Goal: Information Seeking & Learning: Learn about a topic

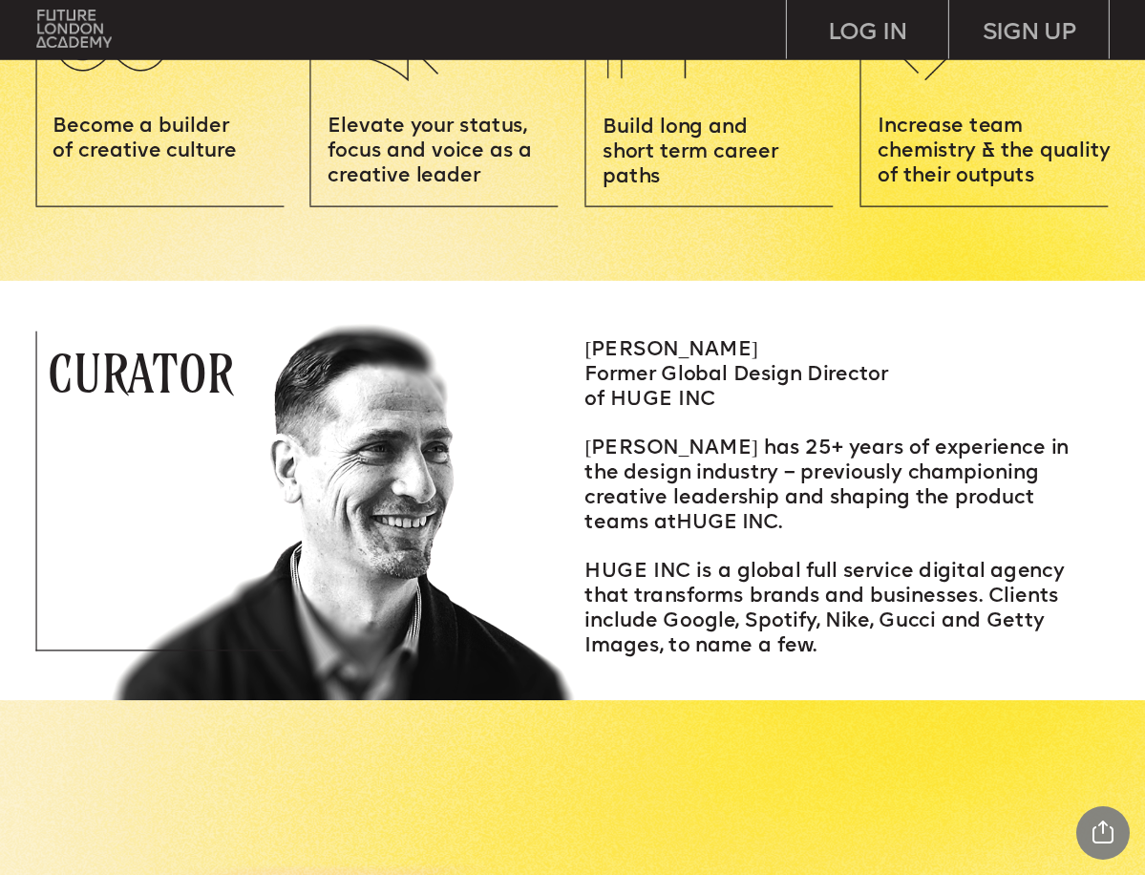
scroll to position [2004, 0]
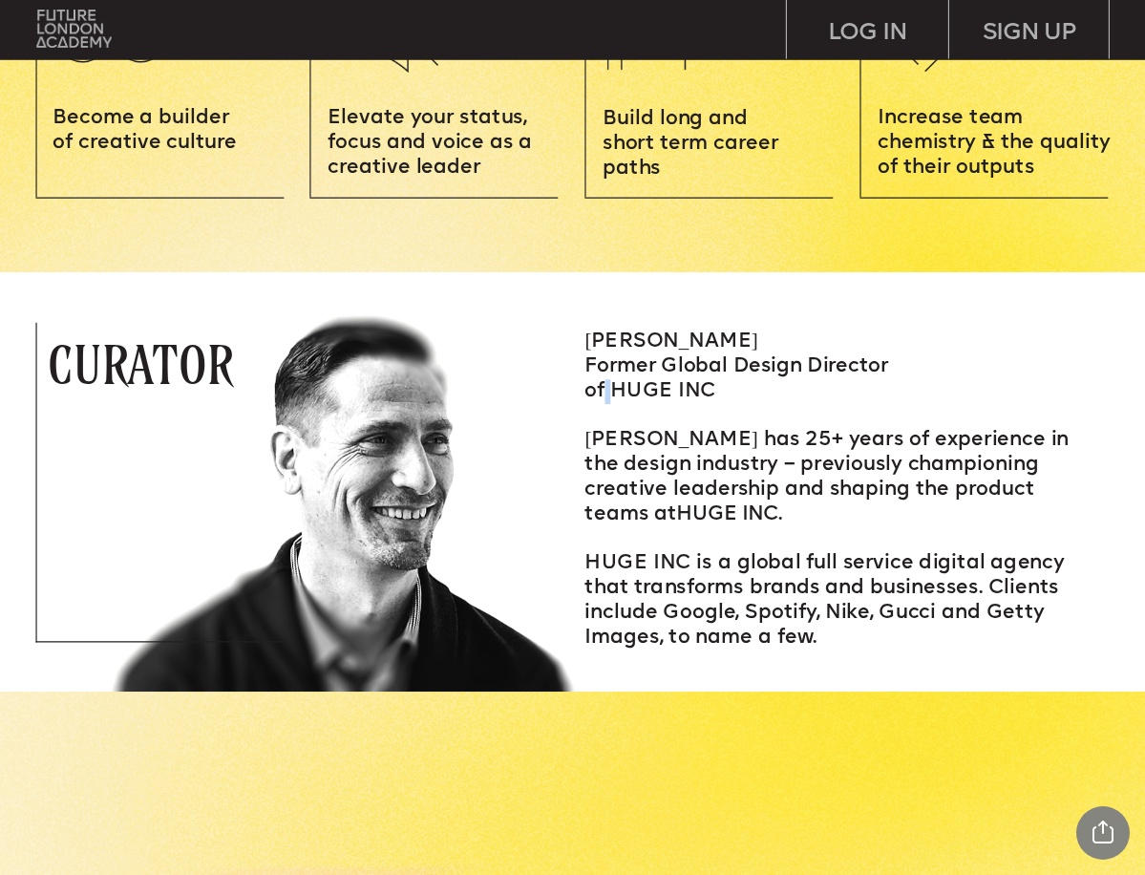
drag, startPoint x: 603, startPoint y: 383, endPoint x: 621, endPoint y: 383, distance: 18.1
click at [621, 383] on span "Former Global Design Director of HUGE INC" at bounding box center [735, 379] width 303 height 45
click at [622, 388] on span "Former Global Design Director of HUGE INC" at bounding box center [735, 379] width 303 height 45
drag, startPoint x: 611, startPoint y: 386, endPoint x: 714, endPoint y: 387, distance: 103.1
click at [714, 387] on span "Former Global Design Director of HUGE INC" at bounding box center [735, 379] width 303 height 45
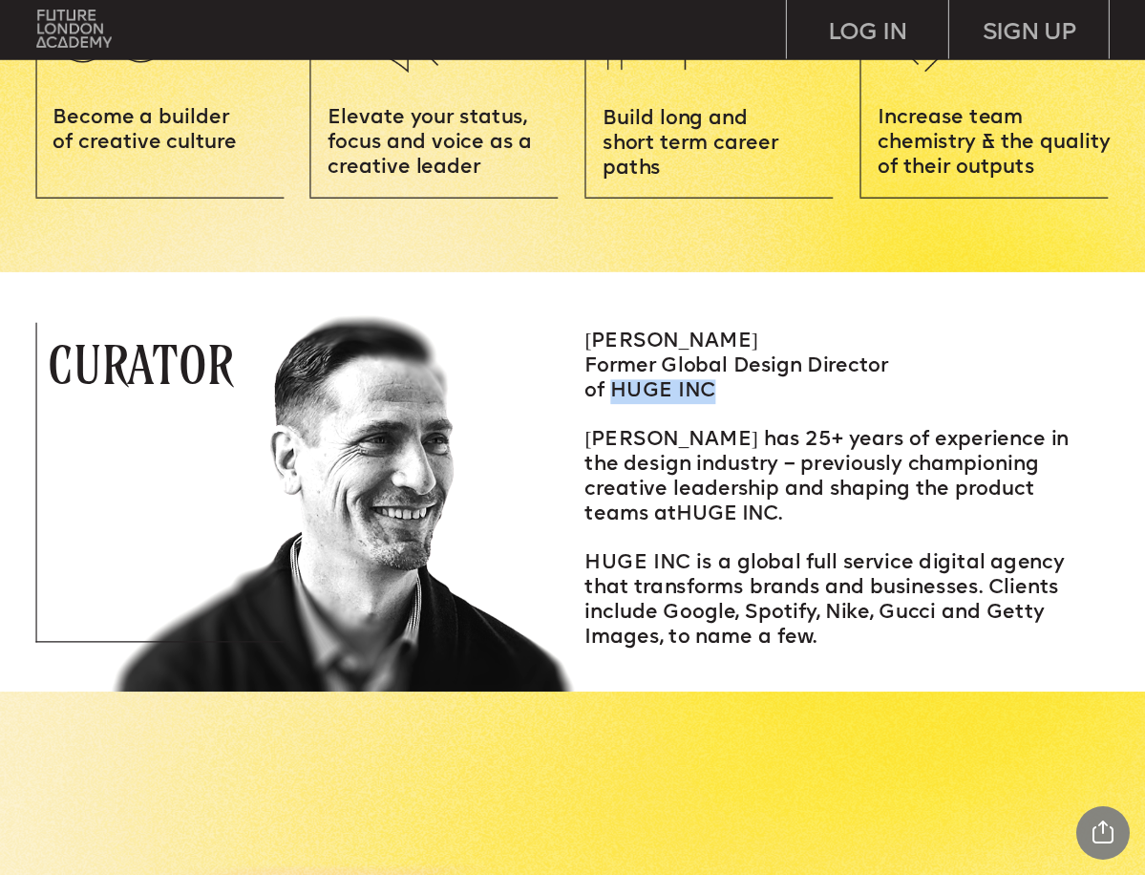
copy span "HUGE INC"
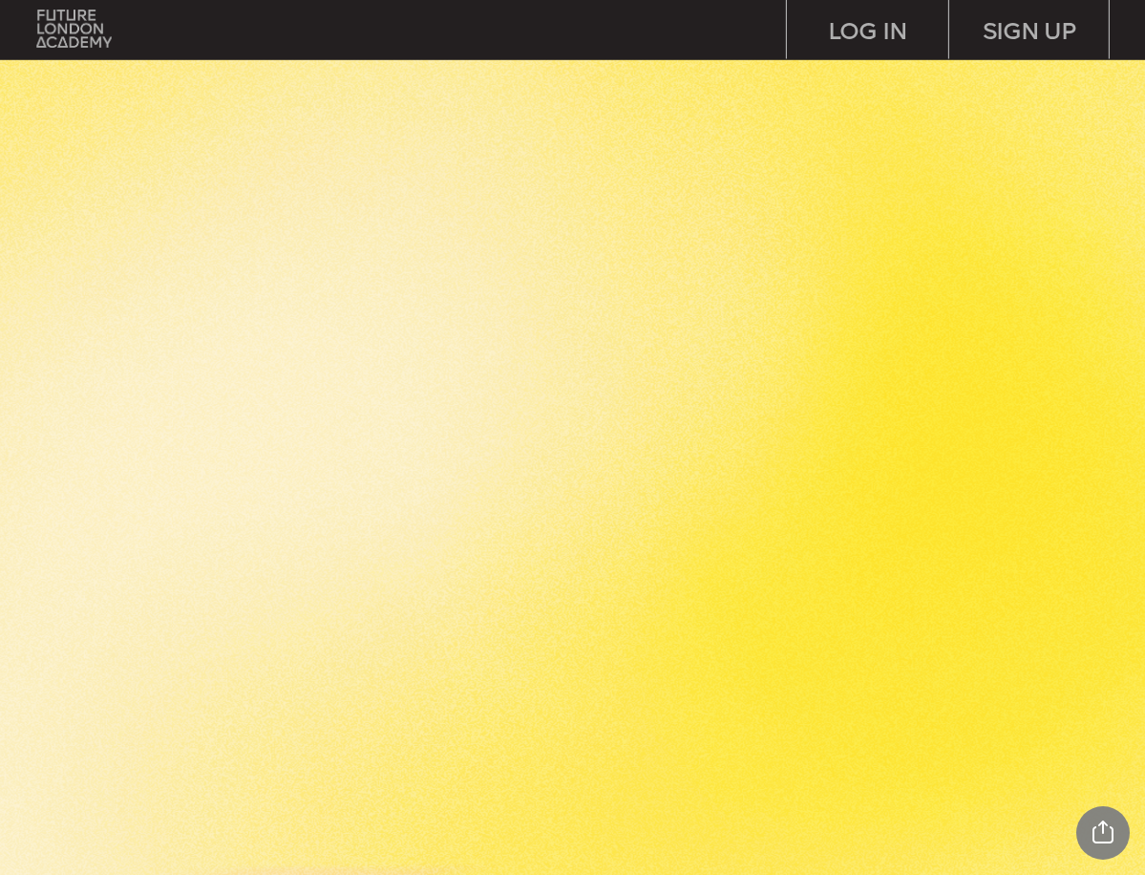
scroll to position [5274, 0]
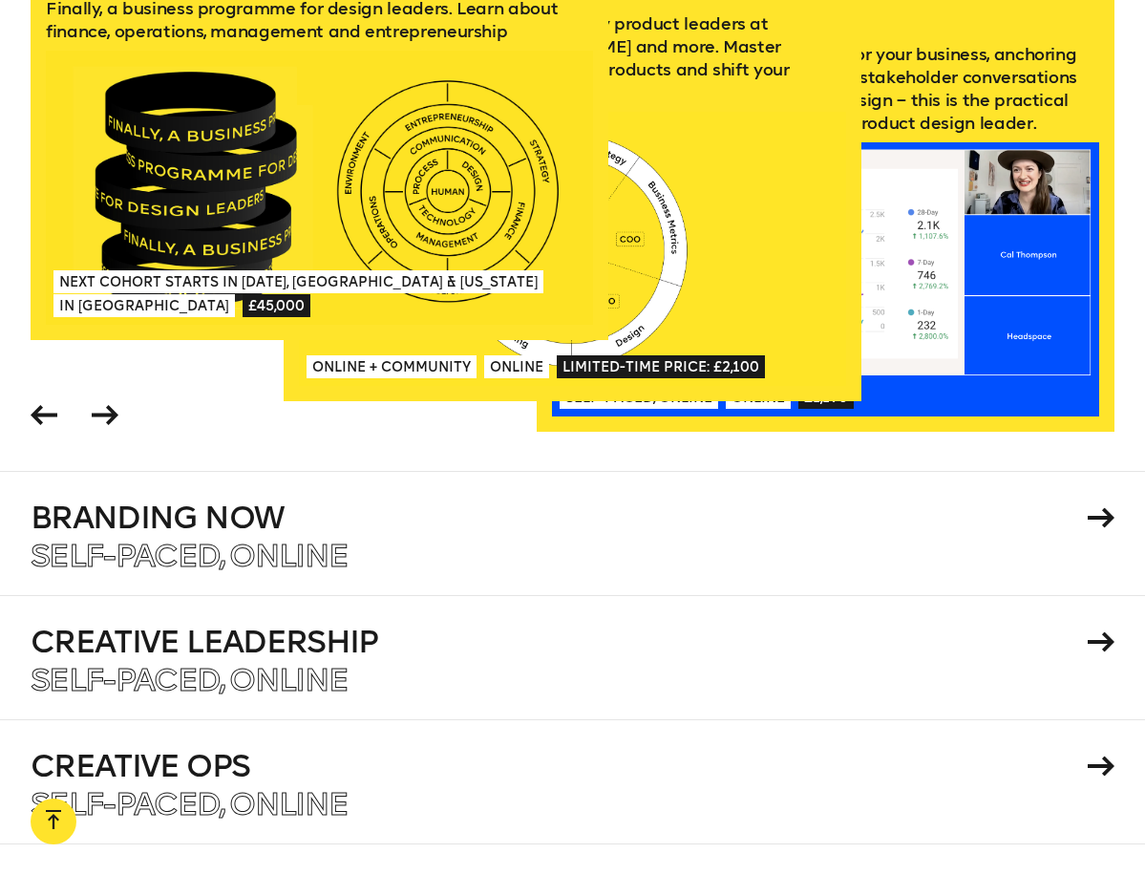
scroll to position [2712, 0]
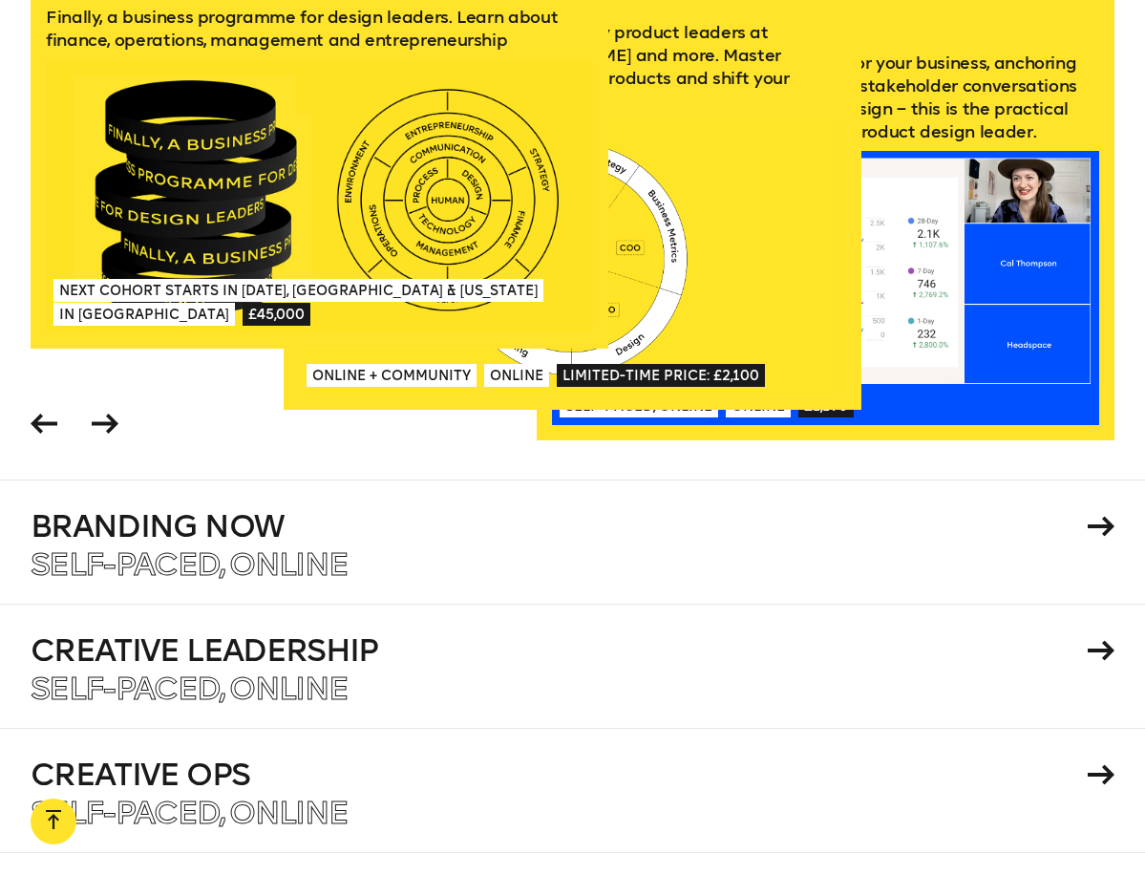
click at [455, 199] on div at bounding box center [319, 196] width 547 height 274
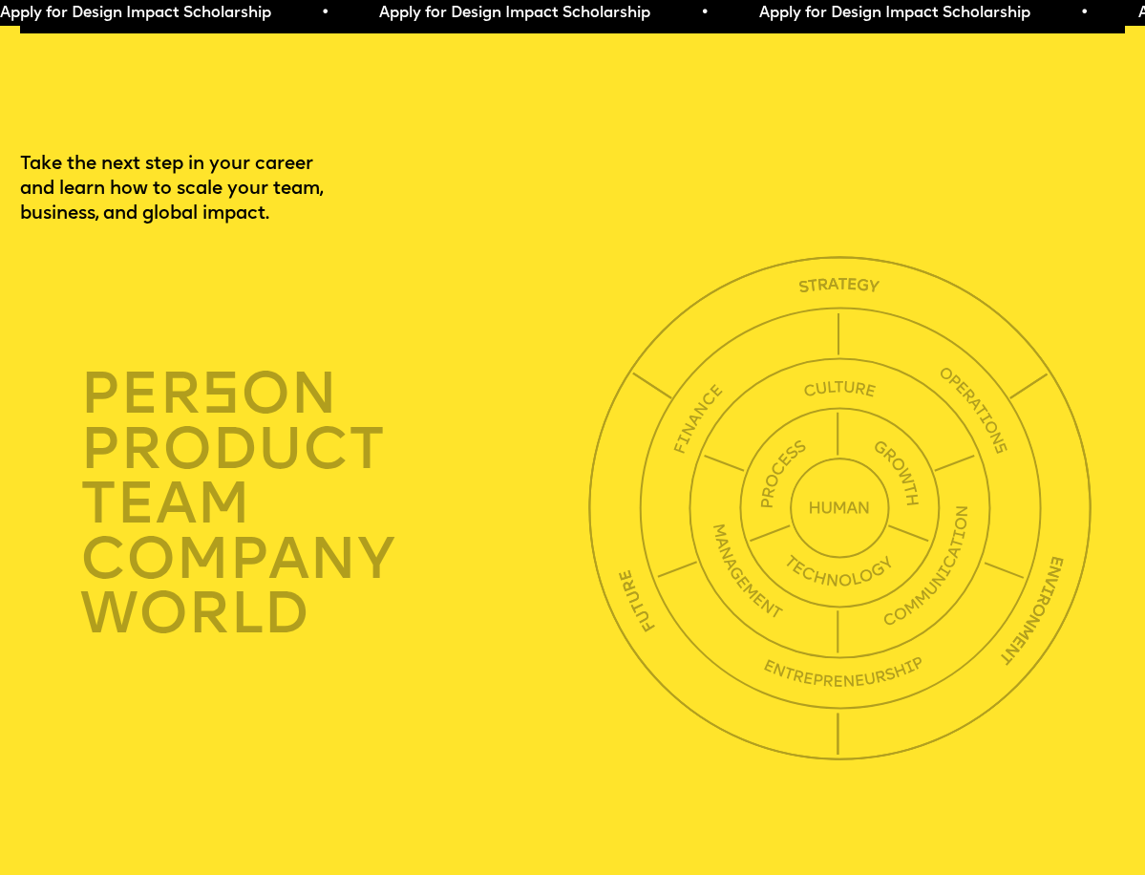
scroll to position [3833, 0]
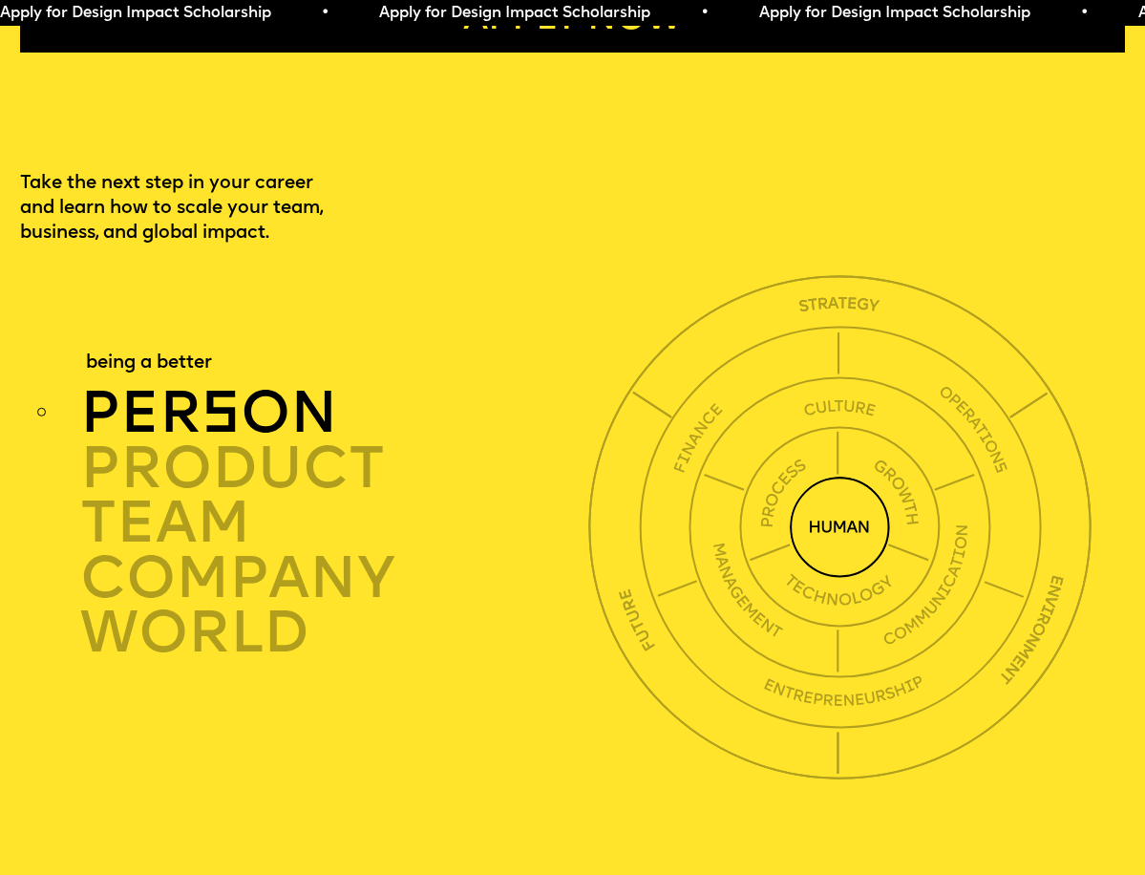
click at [845, 483] on img at bounding box center [840, 526] width 101 height 101
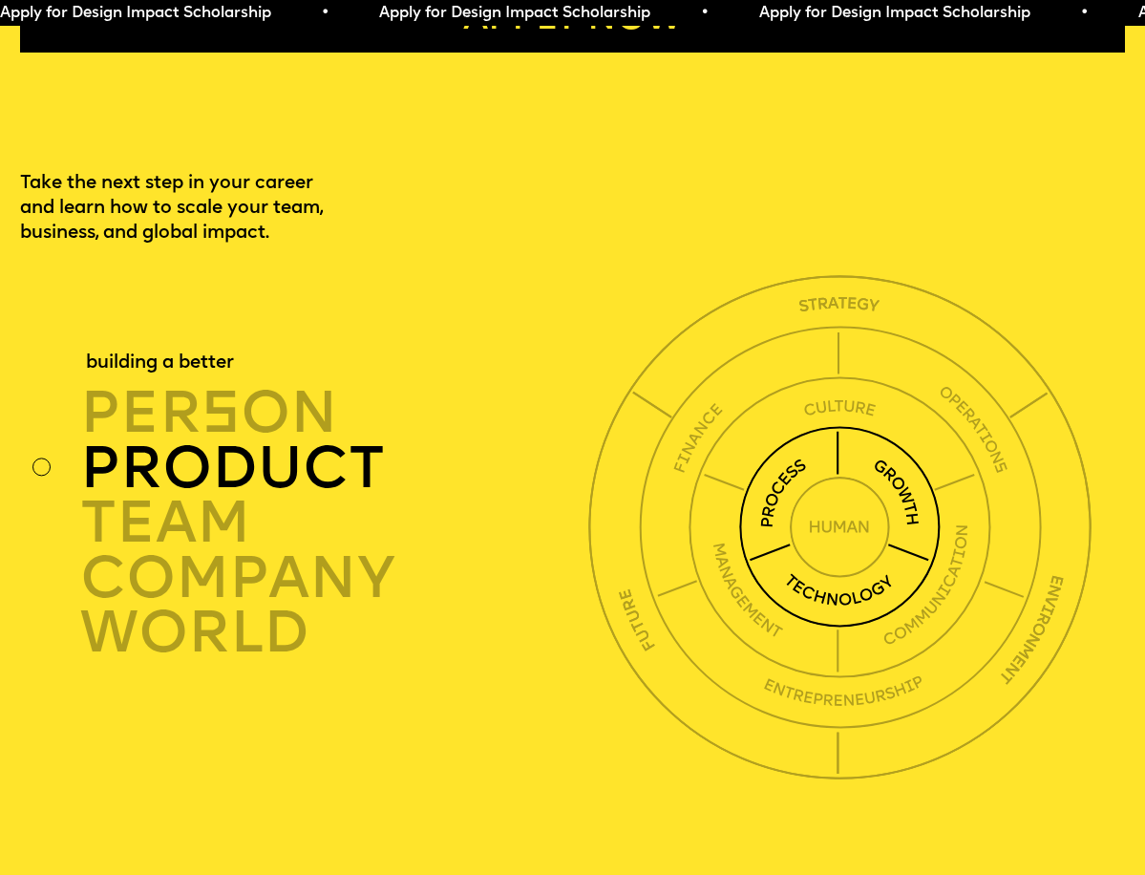
click at [845, 426] on img at bounding box center [839, 526] width 201 height 201
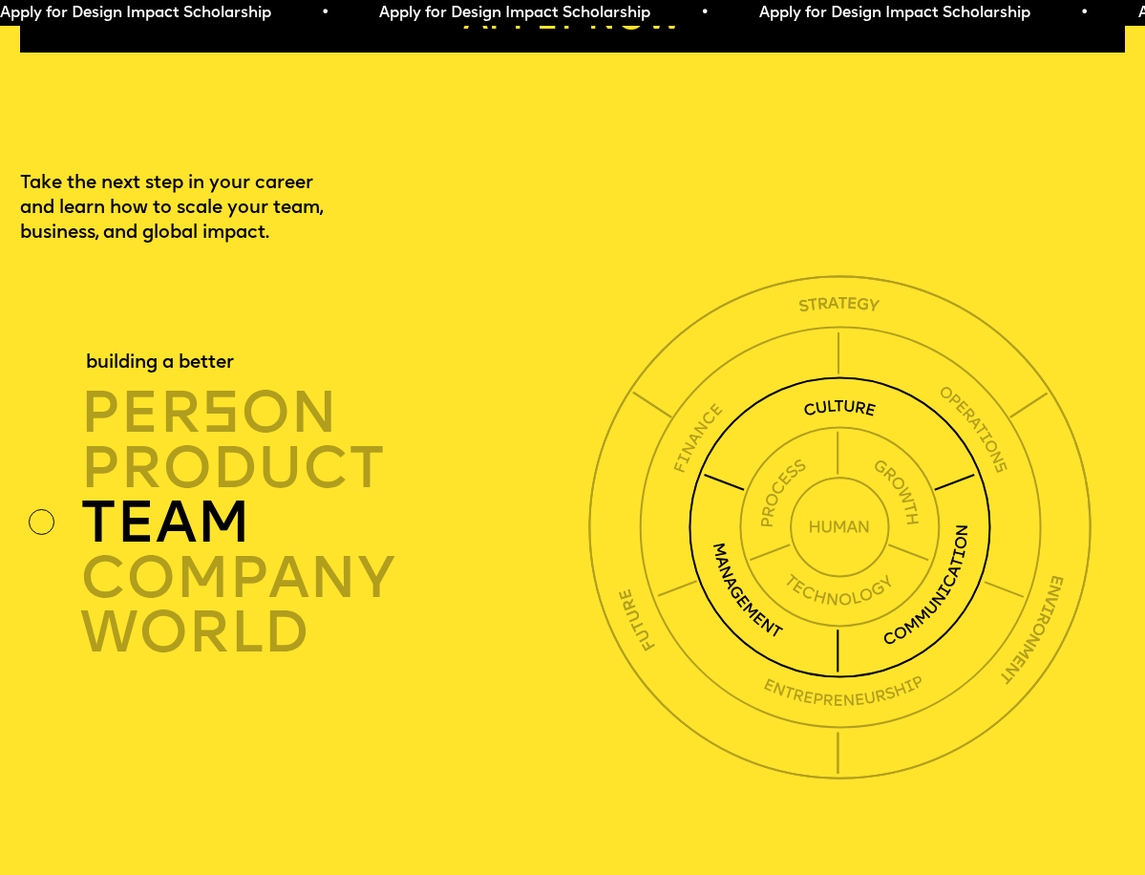
click at [847, 376] on img at bounding box center [839, 527] width 303 height 303
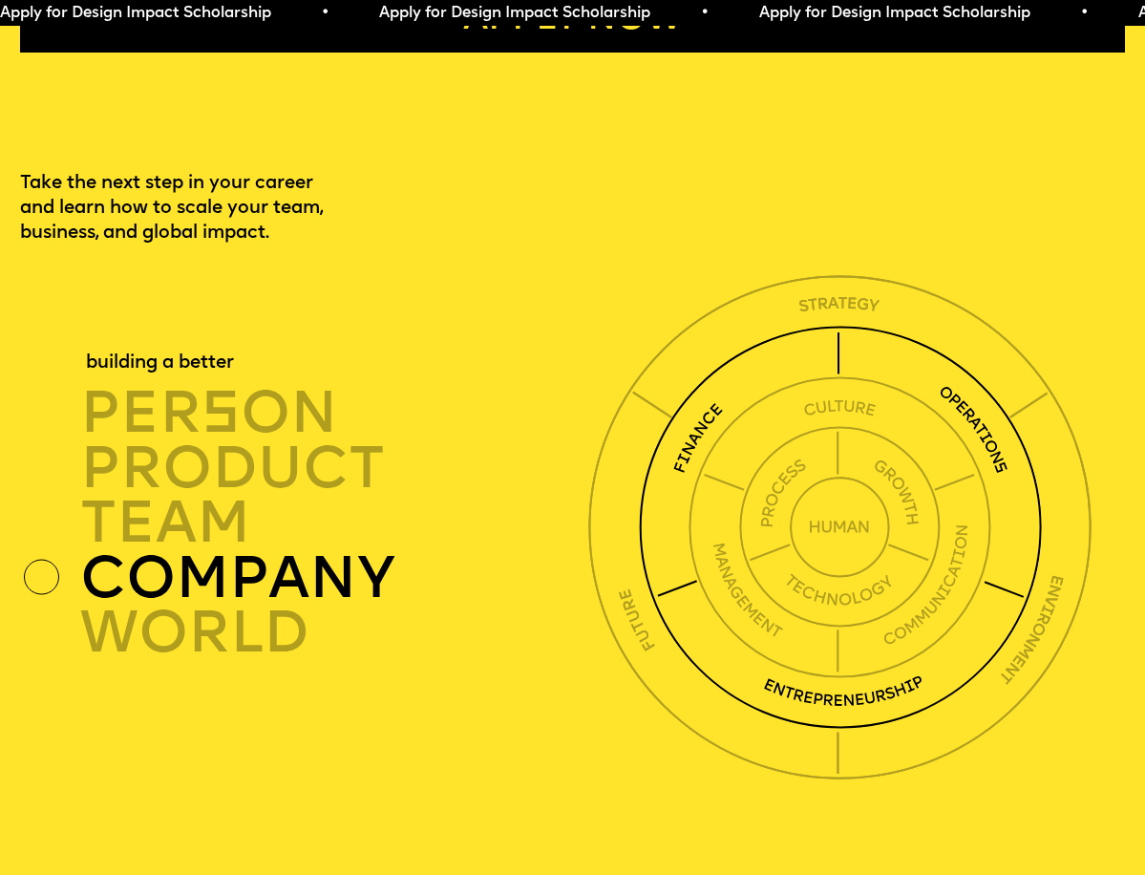
click at [847, 333] on img at bounding box center [840, 527] width 403 height 403
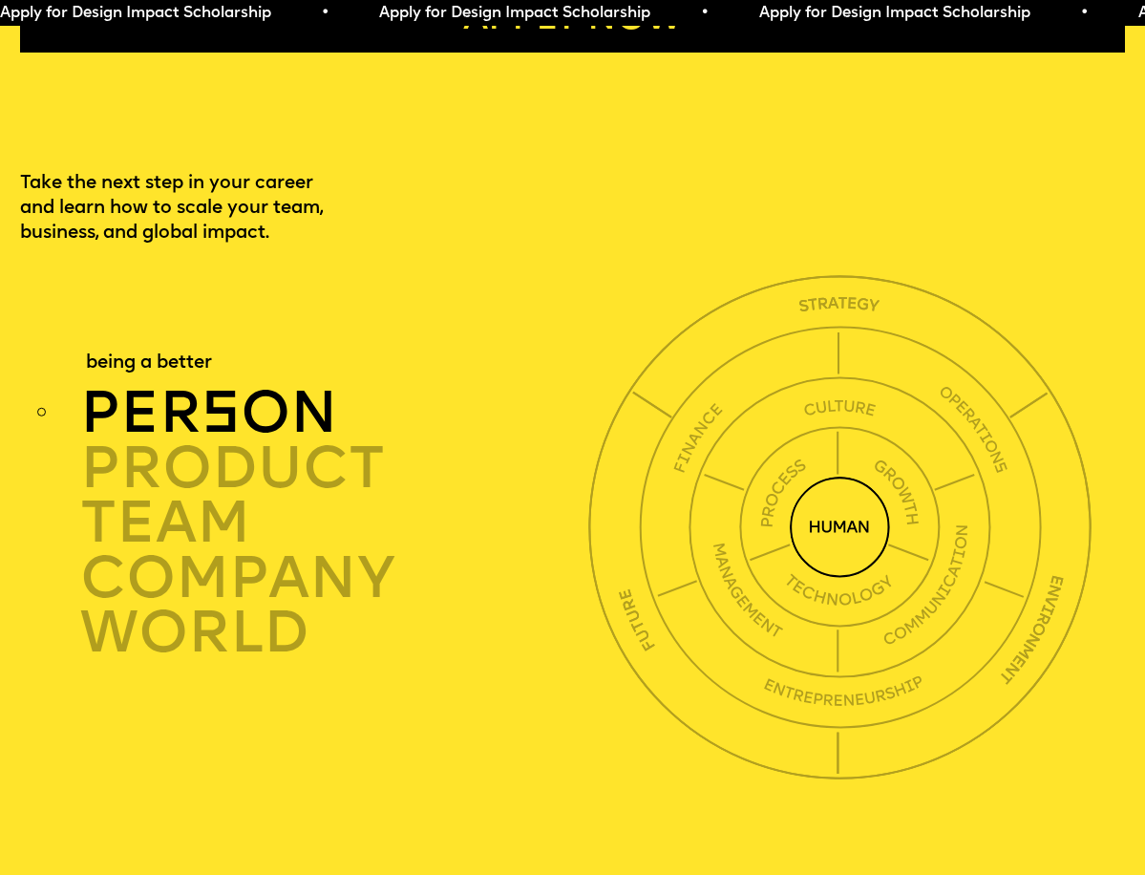
click at [210, 388] on span "s" at bounding box center [220, 417] width 39 height 58
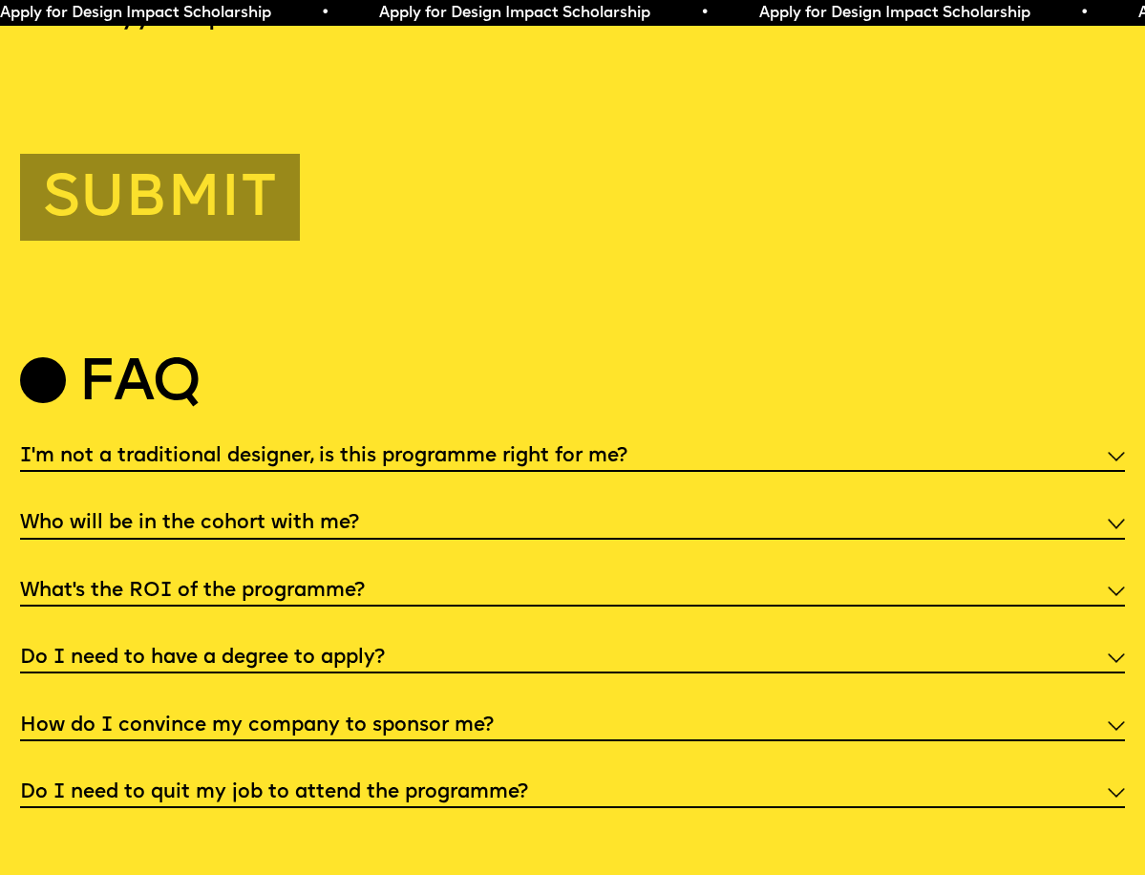
scroll to position [5654, 0]
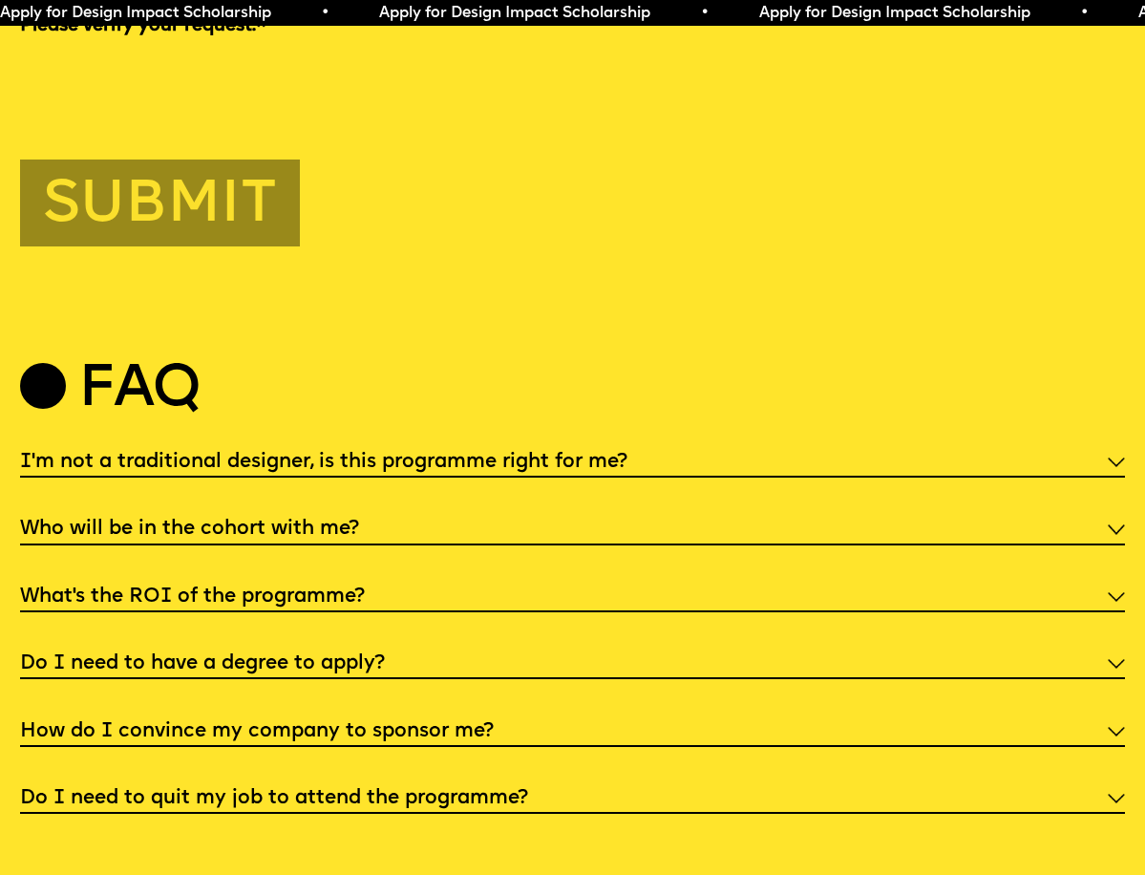
click at [1108, 447] on div "I'm not a traditional designer, is this programme right for me?" at bounding box center [572, 461] width 1105 height 32
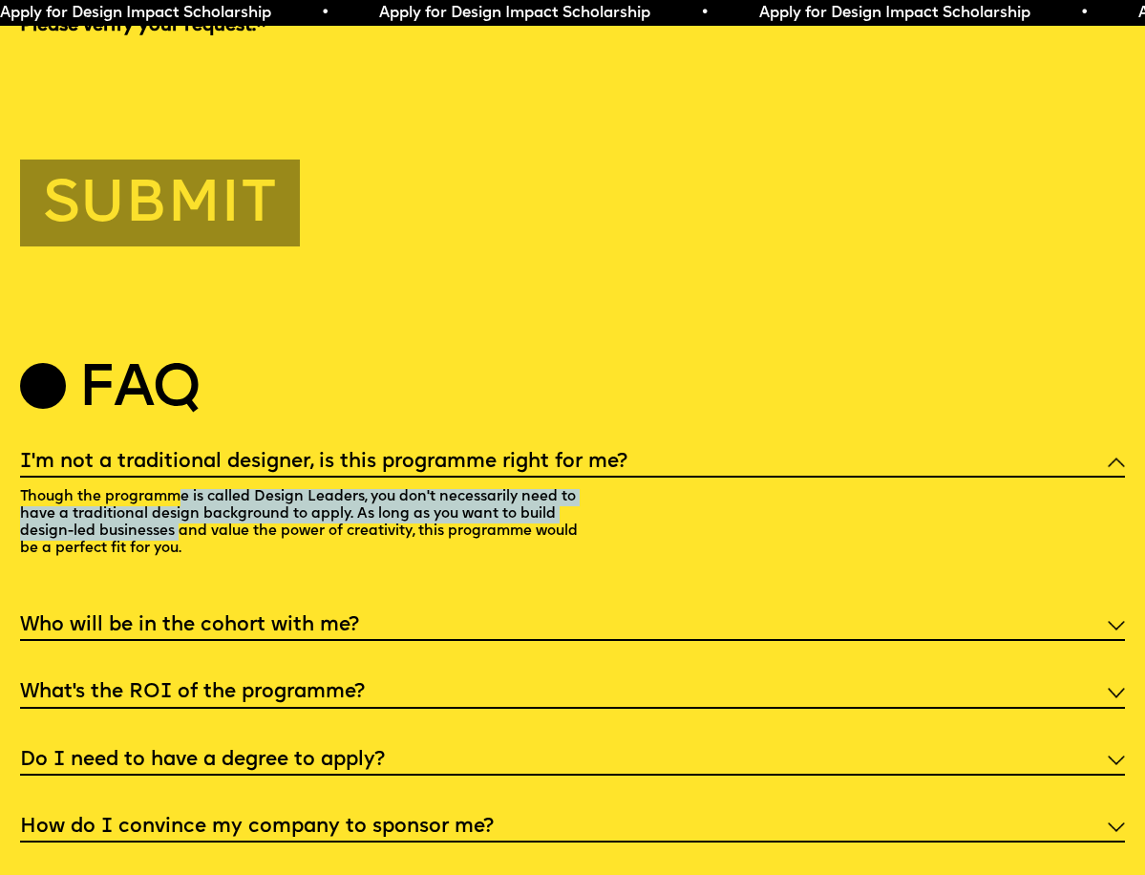
drag, startPoint x: 183, startPoint y: 483, endPoint x: 181, endPoint y: 512, distance: 28.7
click at [181, 517] on p "Though the programme is called Design Leaders, you don't necessarily need to ha…" at bounding box center [306, 525] width 572 height 96
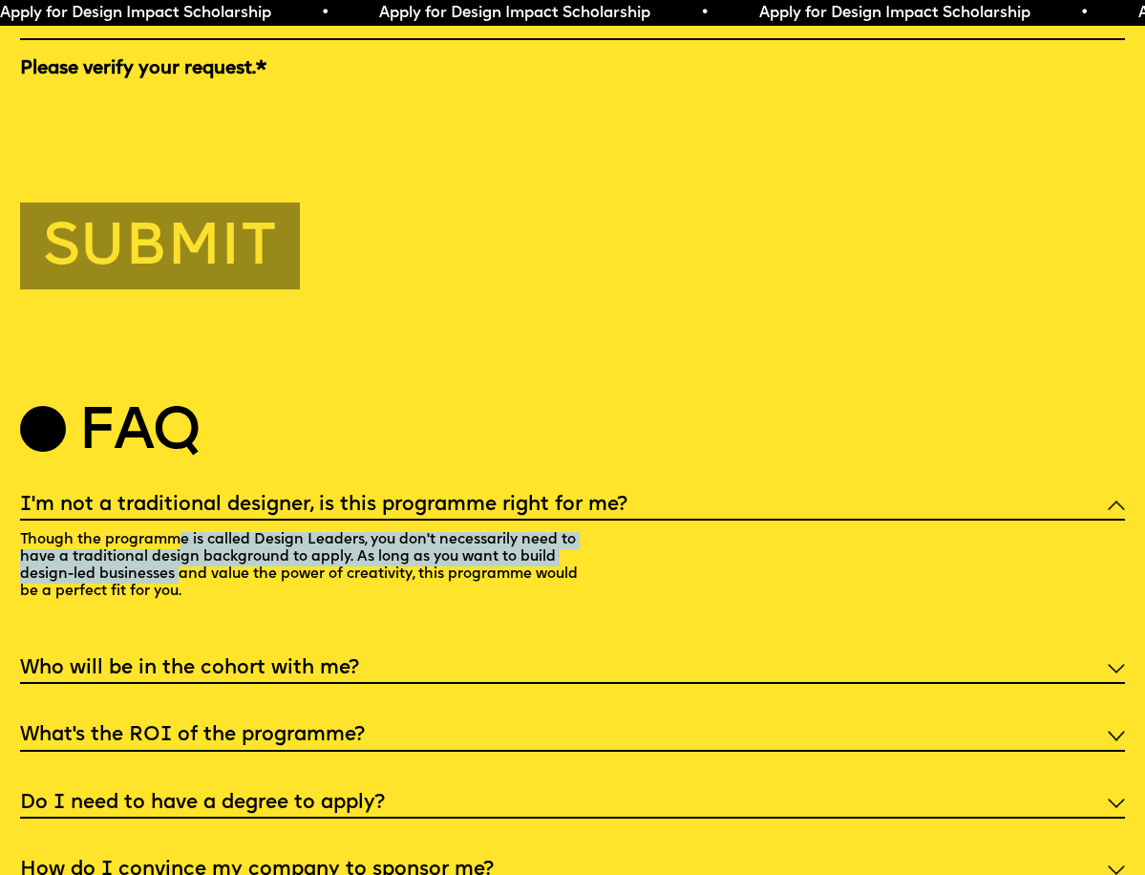
scroll to position [5656, 0]
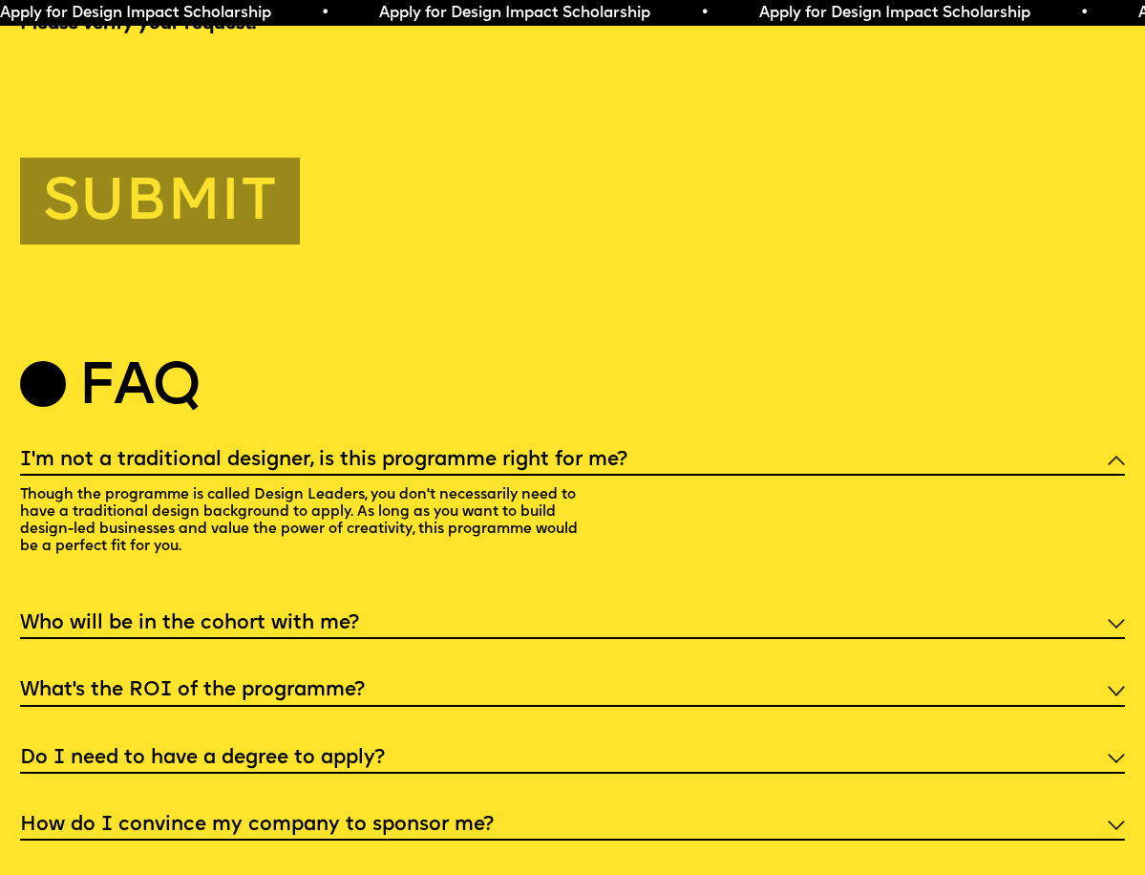
click at [390, 608] on div "Who will be in the cohort with me?" at bounding box center [572, 622] width 1105 height 32
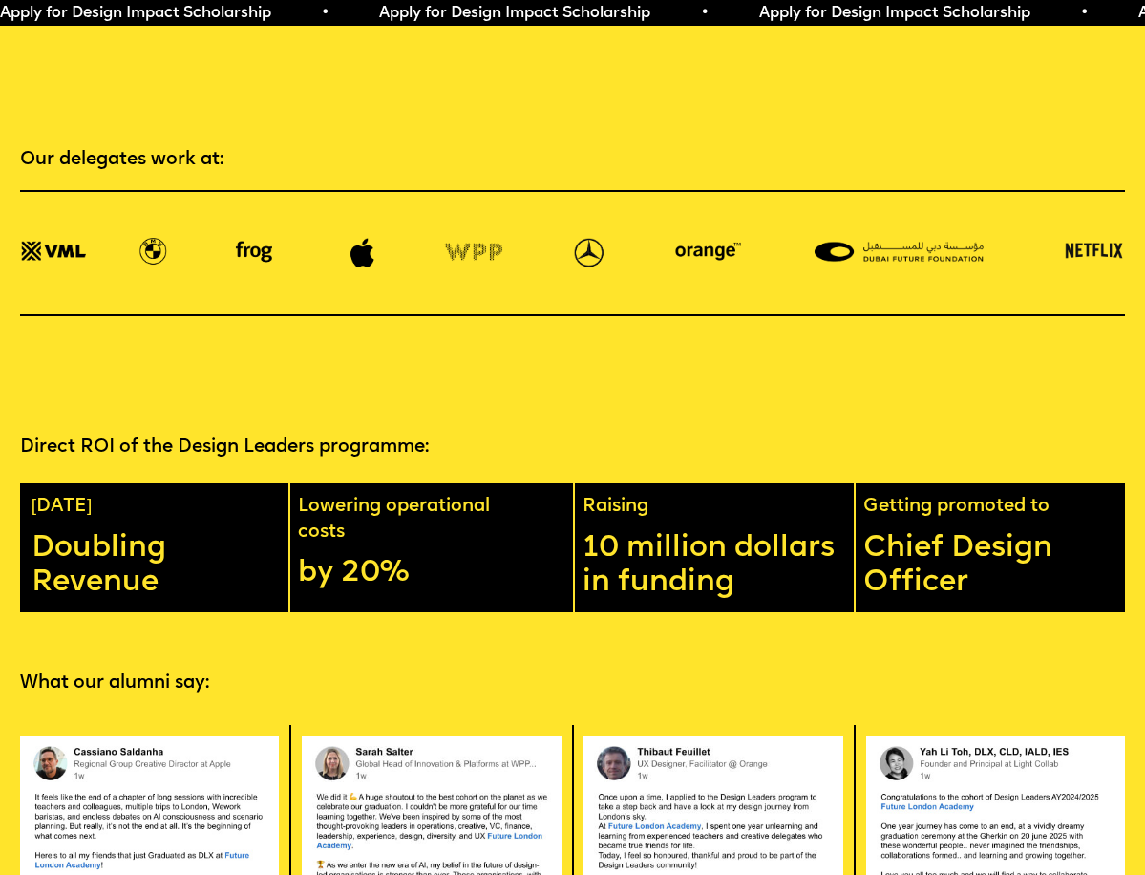
scroll to position [2585, 0]
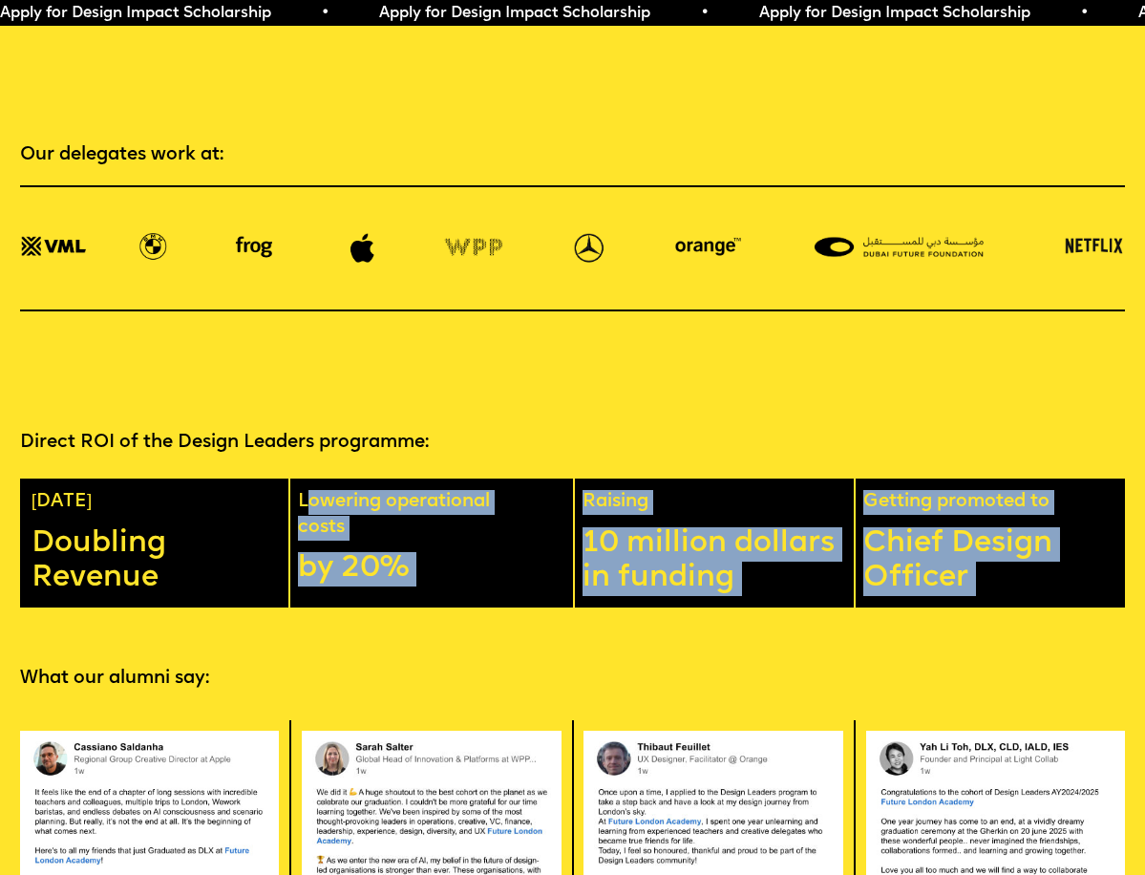
drag, startPoint x: 308, startPoint y: 481, endPoint x: 290, endPoint y: 591, distance: 111.3
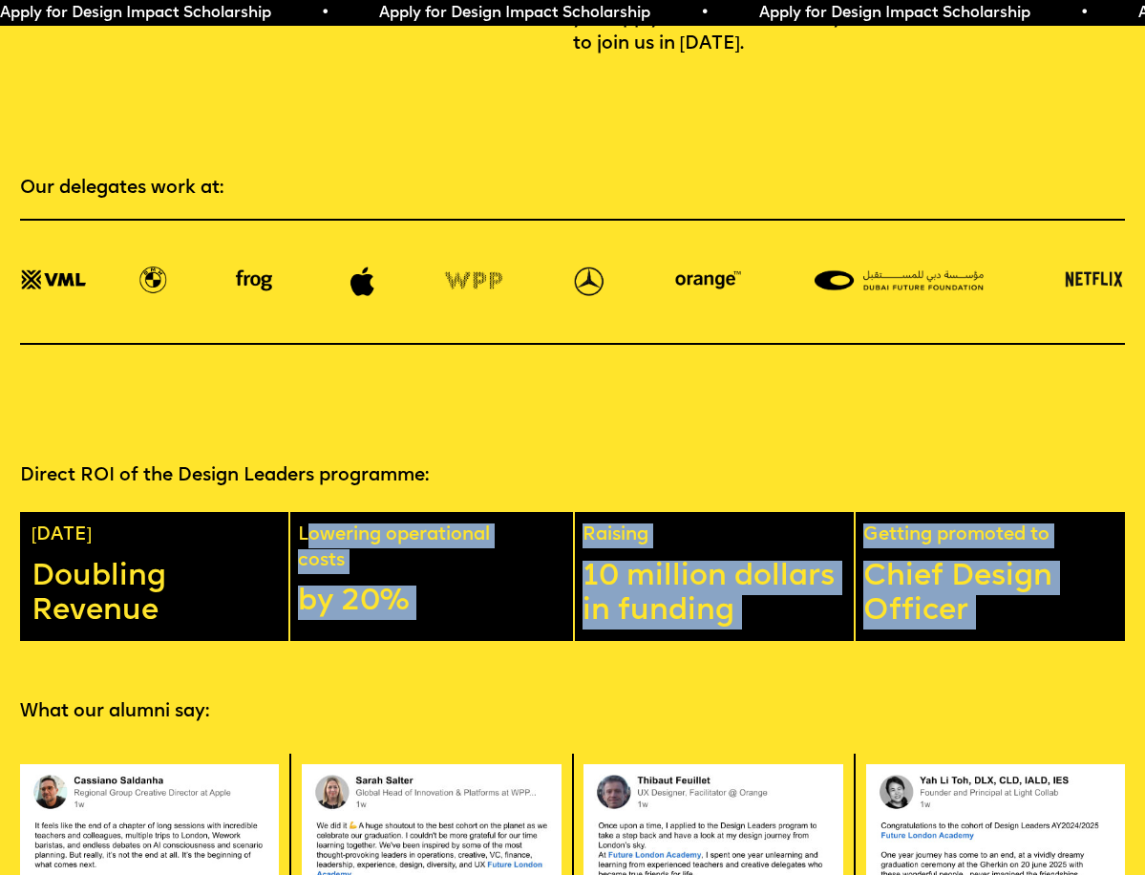
scroll to position [2522, 0]
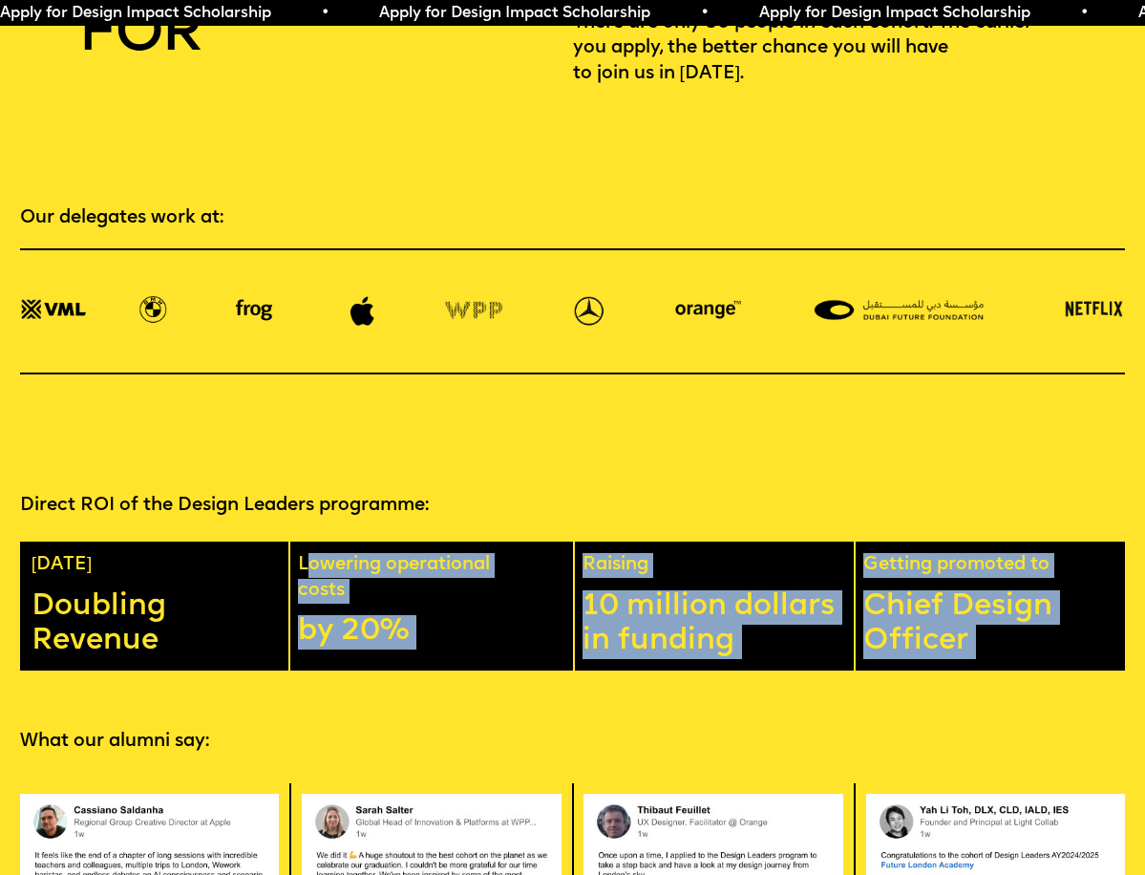
click at [939, 599] on p "Chief Design Officer" at bounding box center [999, 624] width 272 height 69
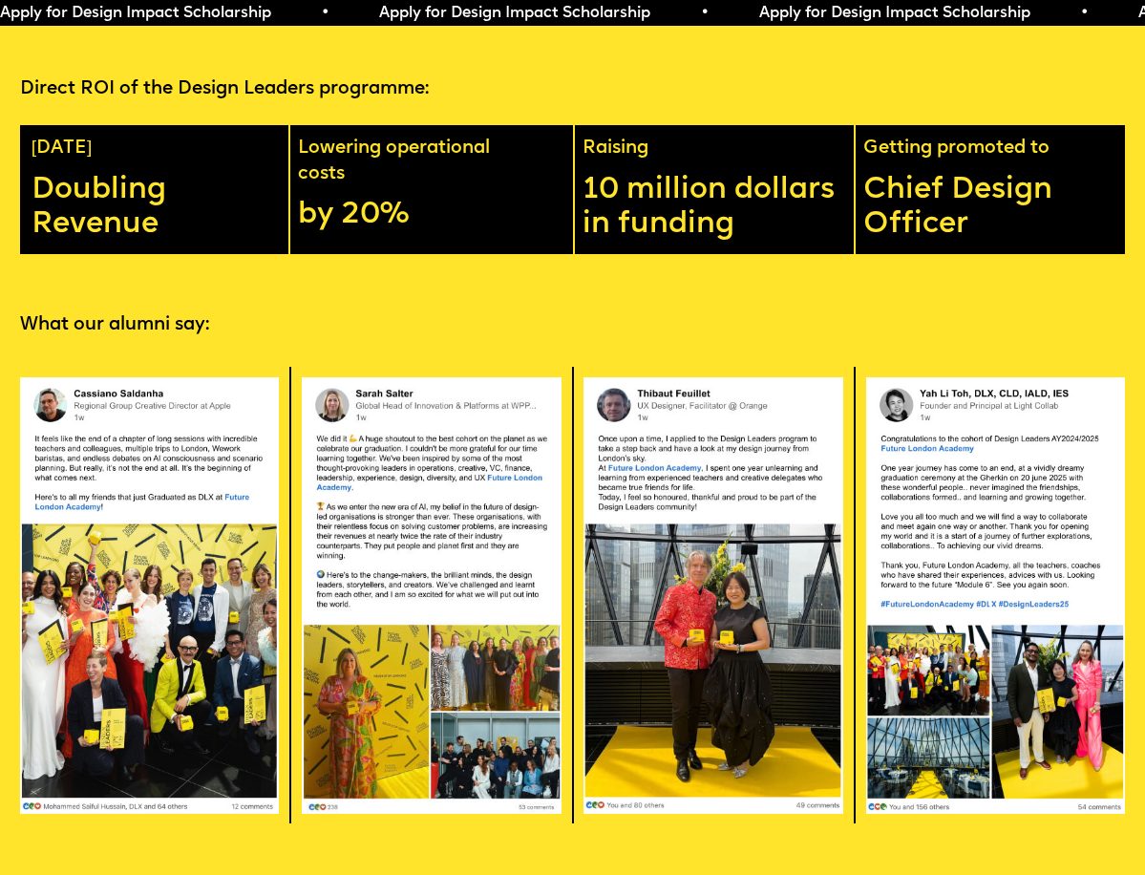
scroll to position [2942, 0]
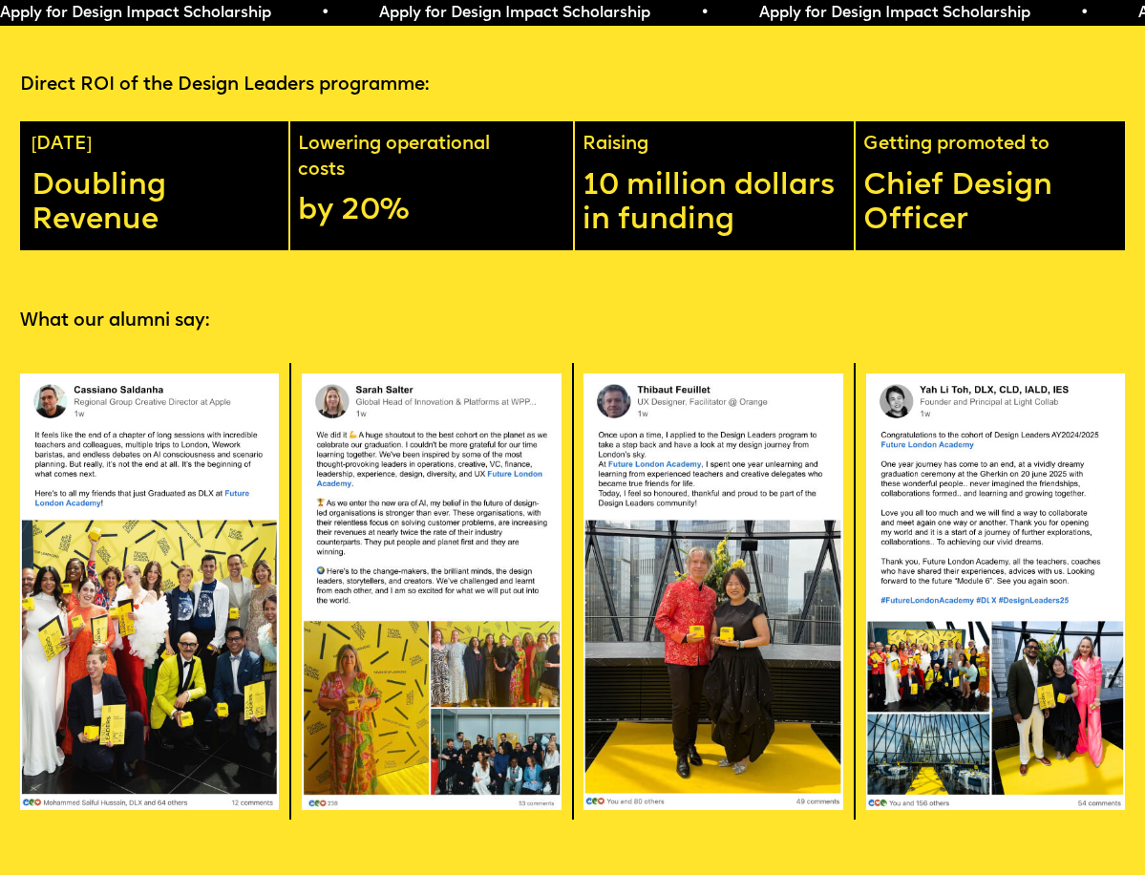
click at [687, 551] on img at bounding box center [712, 590] width 259 height 437
click at [121, 588] on img at bounding box center [149, 590] width 259 height 437
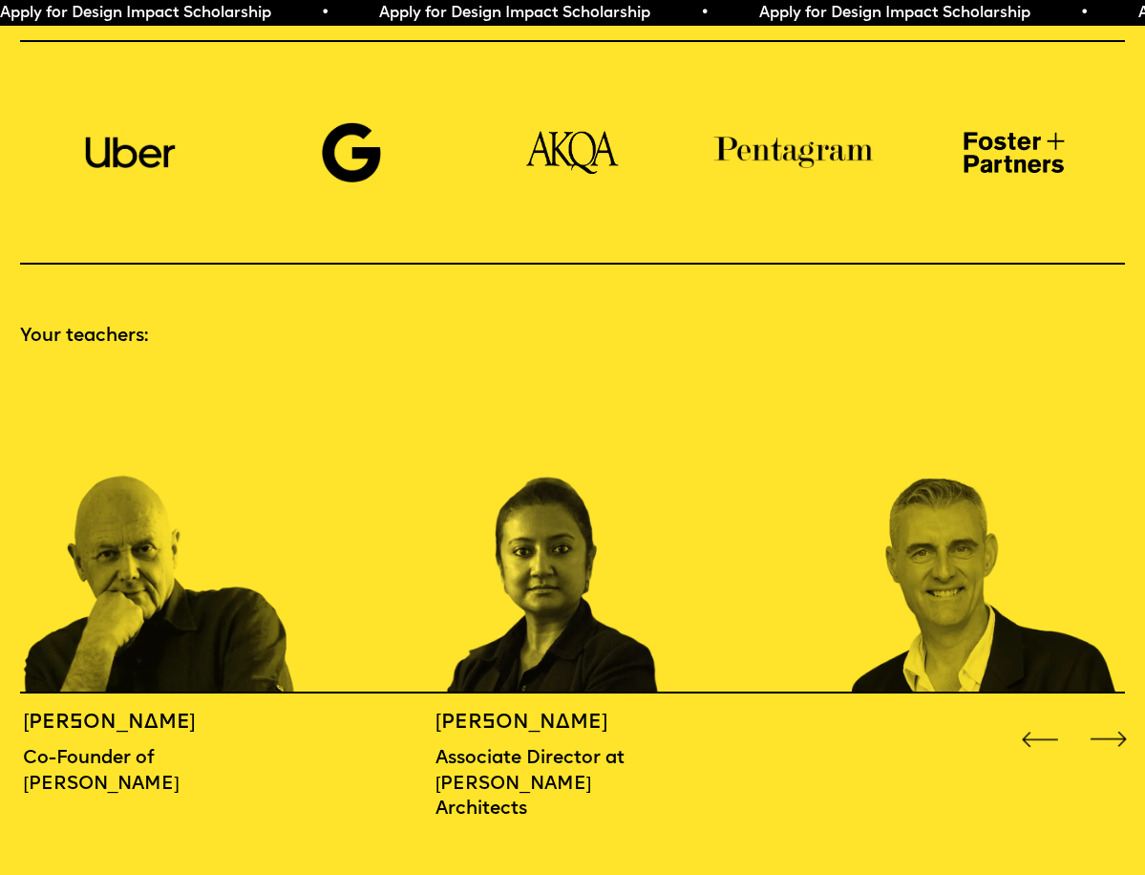
scroll to position [1448, 0]
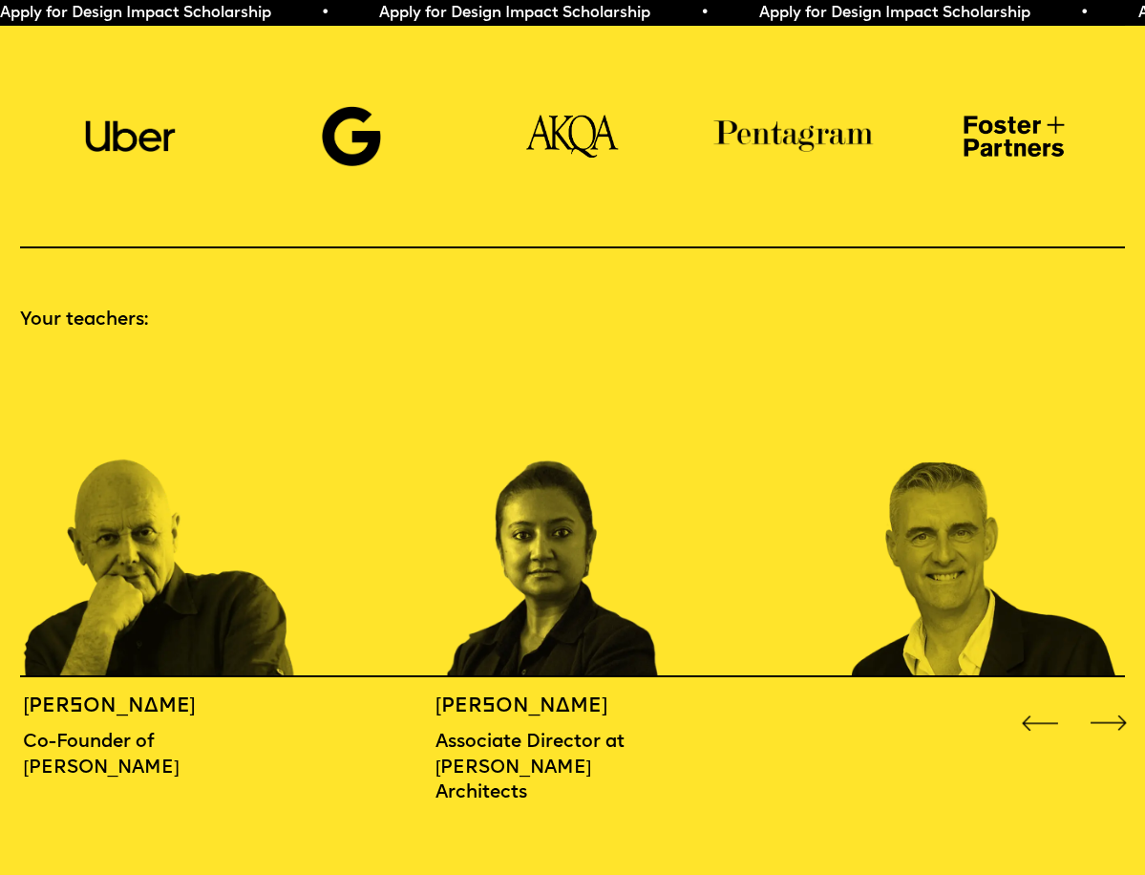
click at [1101, 700] on div "Next slide" at bounding box center [1109, 723] width 46 height 46
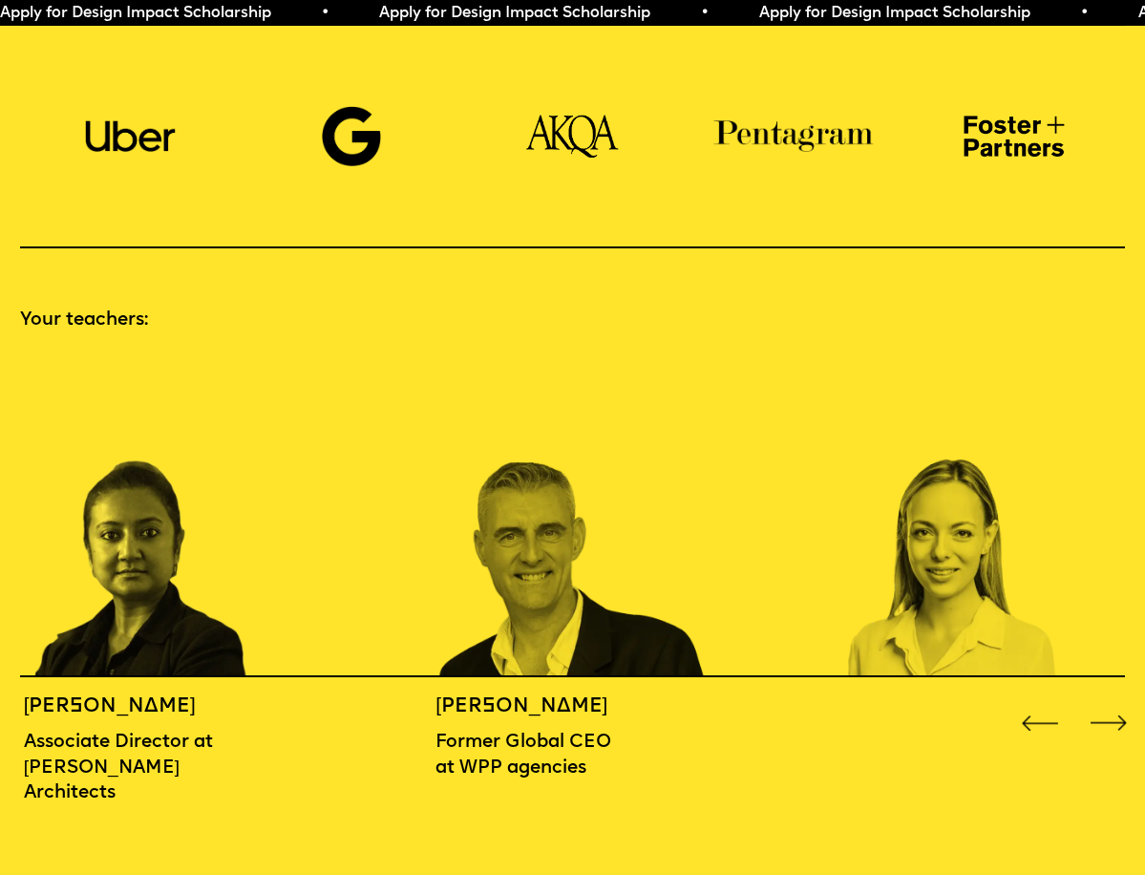
click at [1101, 700] on div "Next slide" at bounding box center [1109, 723] width 46 height 46
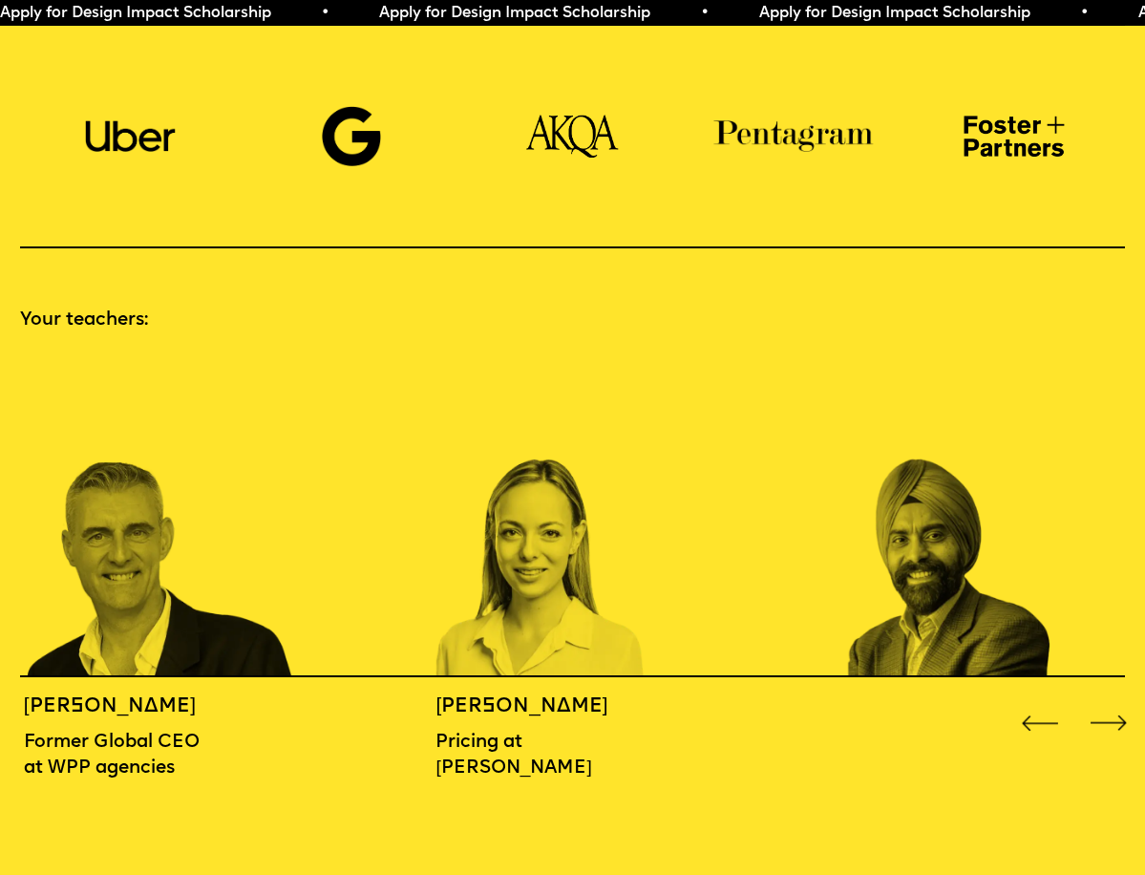
click at [1101, 700] on div "Next slide" at bounding box center [1109, 723] width 46 height 46
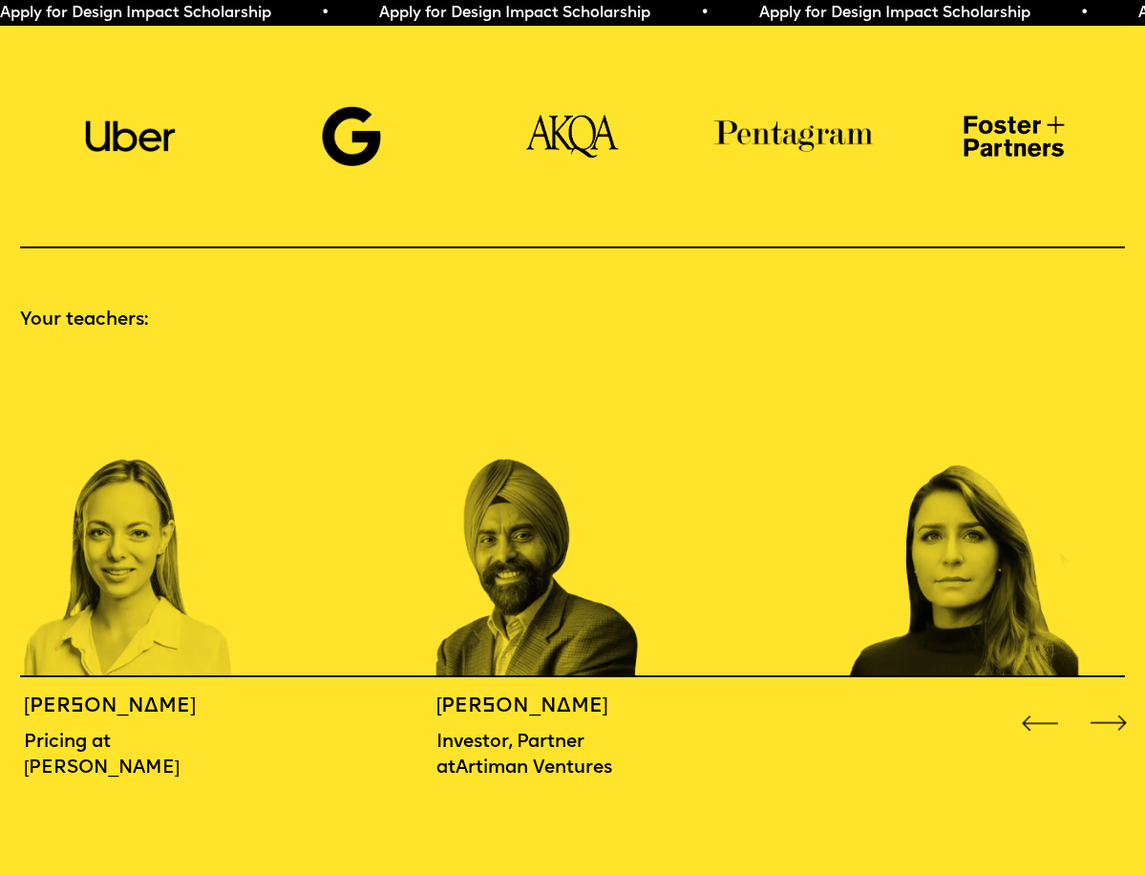
click at [1101, 700] on div "Next slide" at bounding box center [1109, 723] width 46 height 46
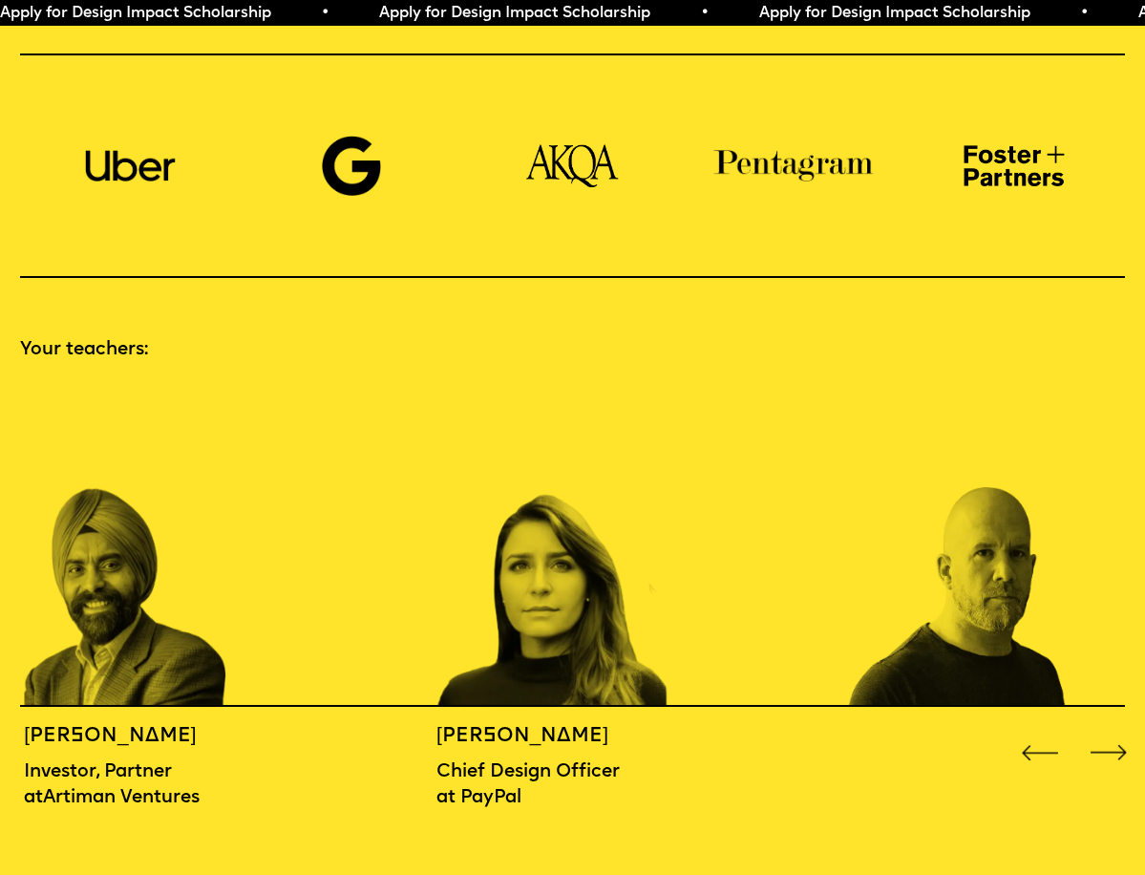
scroll to position [1407, 0]
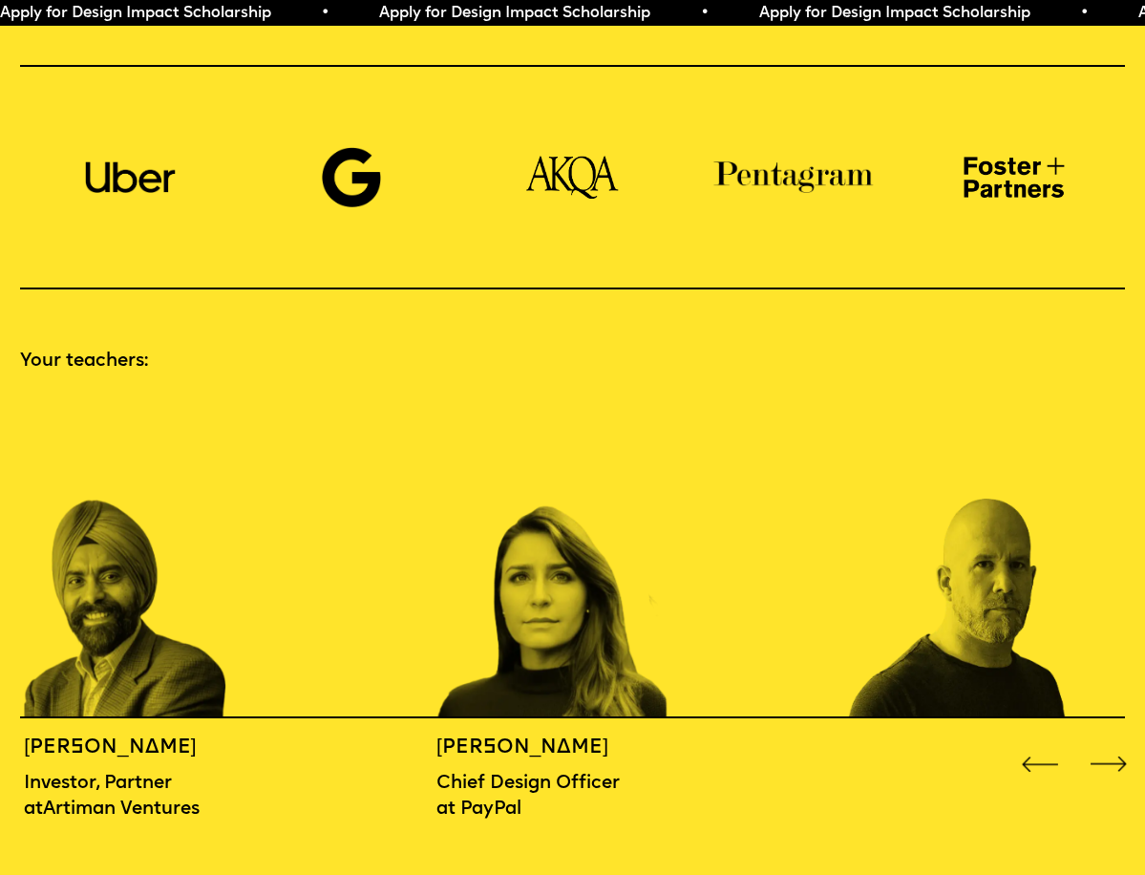
click at [1090, 752] on div "Next slide" at bounding box center [1109, 764] width 46 height 46
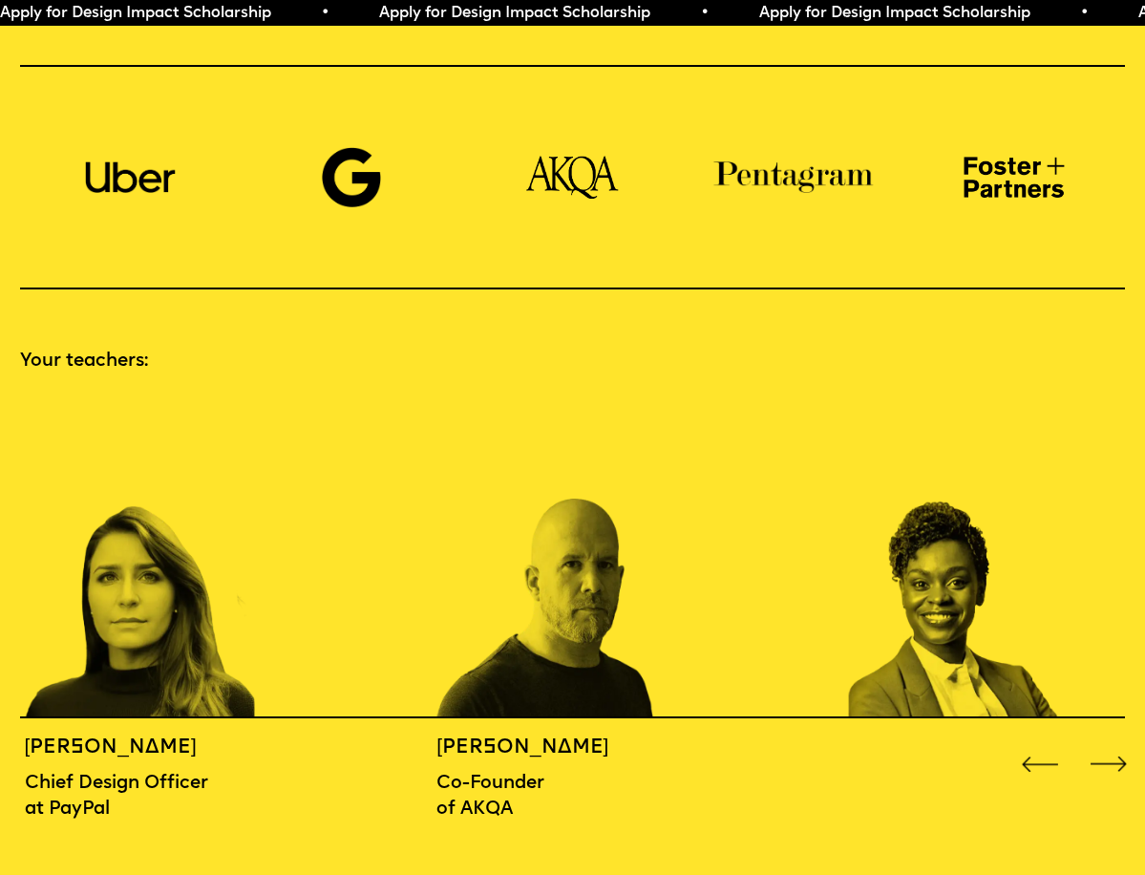
click at [518, 671] on img "7 / 16" at bounding box center [573, 557] width 275 height 321
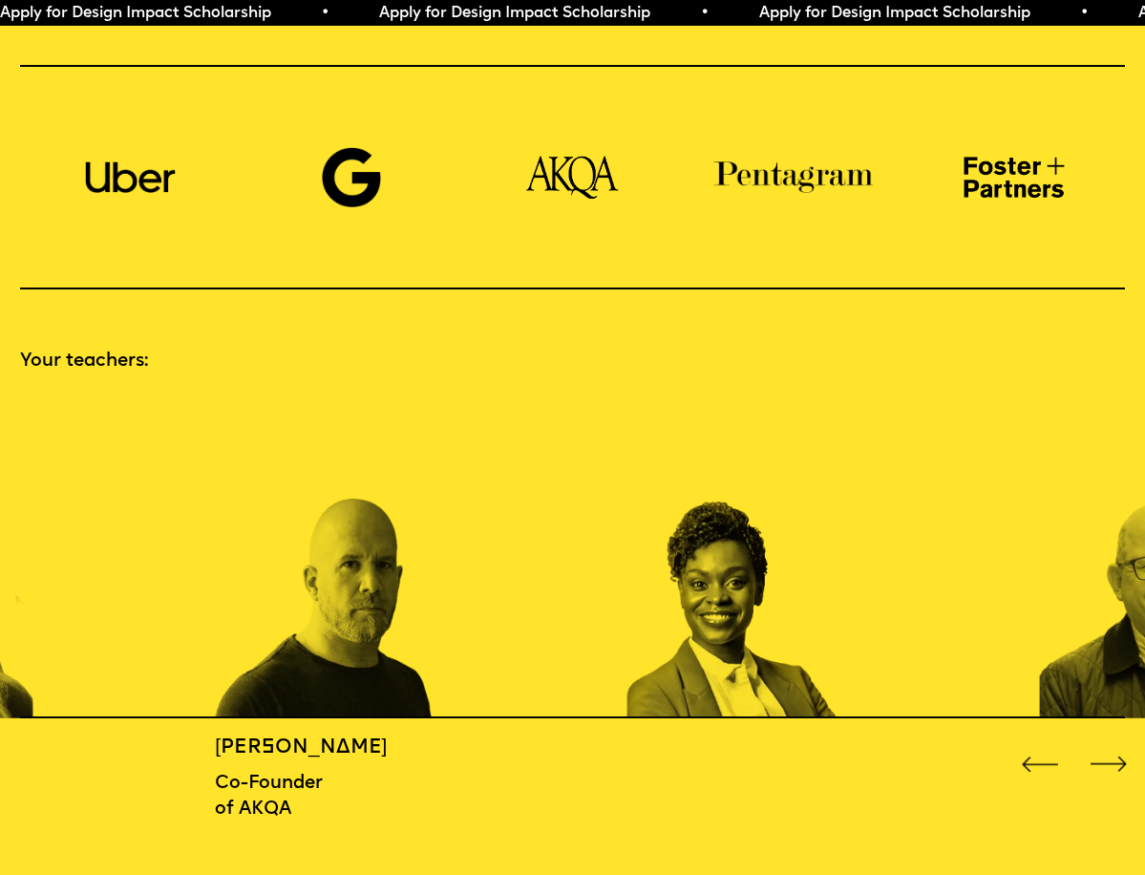
click at [627, 665] on img "8 / 16" at bounding box center [764, 557] width 275 height 321
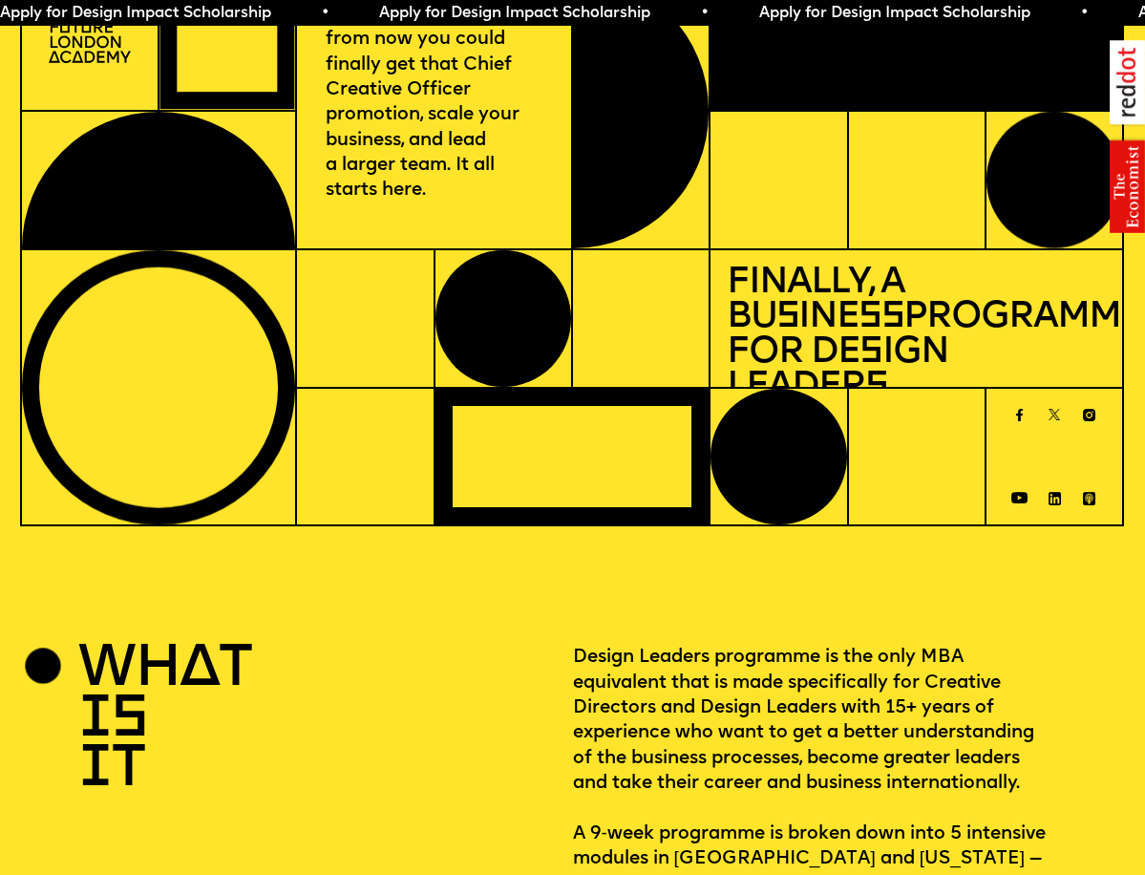
scroll to position [0, 0]
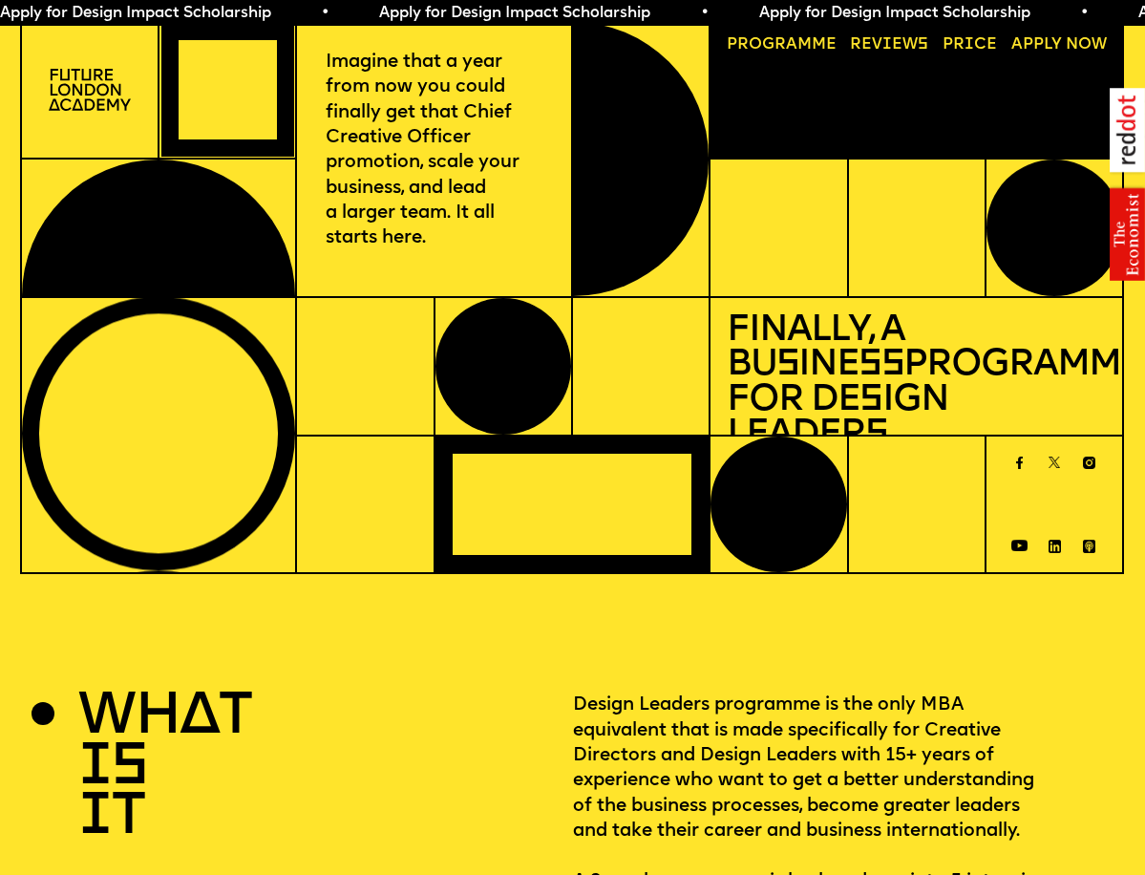
click at [354, 344] on div at bounding box center [364, 366] width 137 height 138
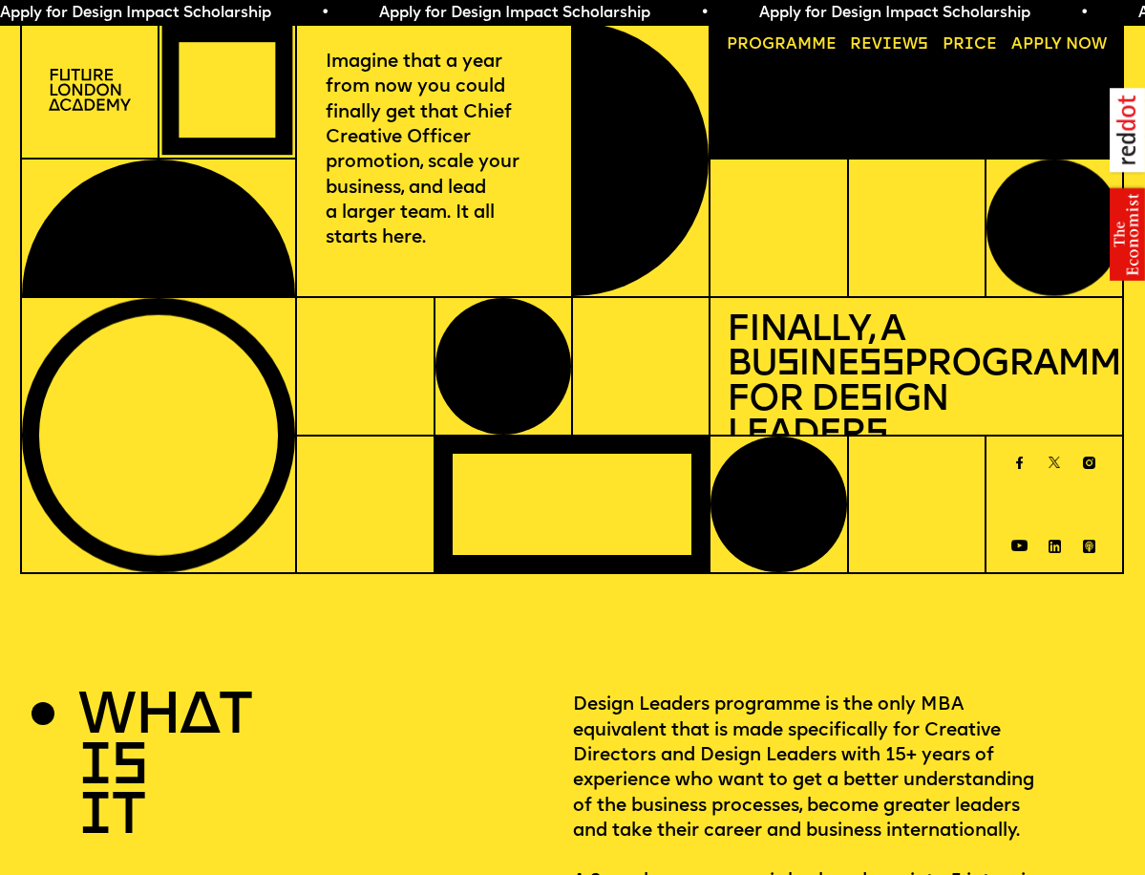
click at [512, 409] on div at bounding box center [503, 366] width 136 height 137
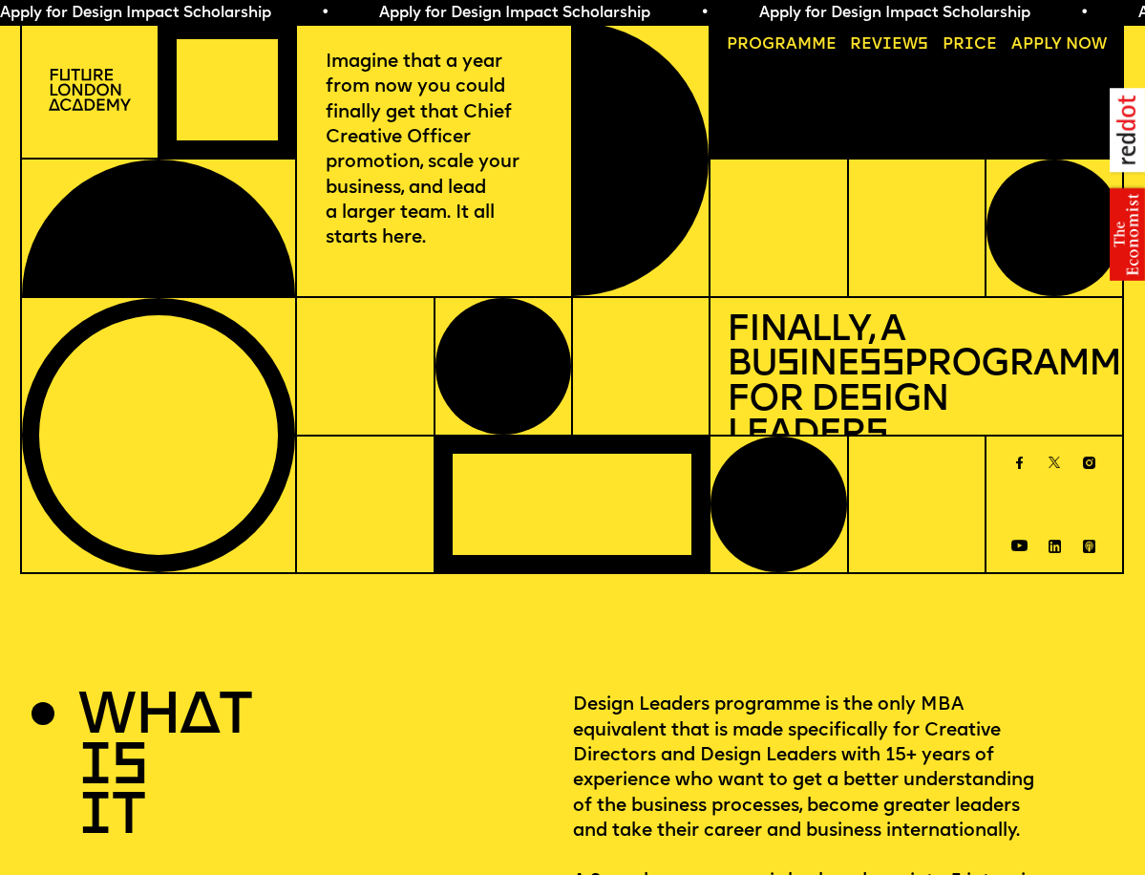
click at [865, 433] on div "Finally, a Bu s ine ss Programme for De s ign Leader s" at bounding box center [915, 366] width 413 height 138
click at [285, 481] on div at bounding box center [159, 435] width 274 height 274
drag, startPoint x: 156, startPoint y: 481, endPoint x: 155, endPoint y: 432, distance: 49.7
click at [155, 462] on div at bounding box center [159, 435] width 274 height 274
click at [156, 252] on div at bounding box center [159, 227] width 274 height 137
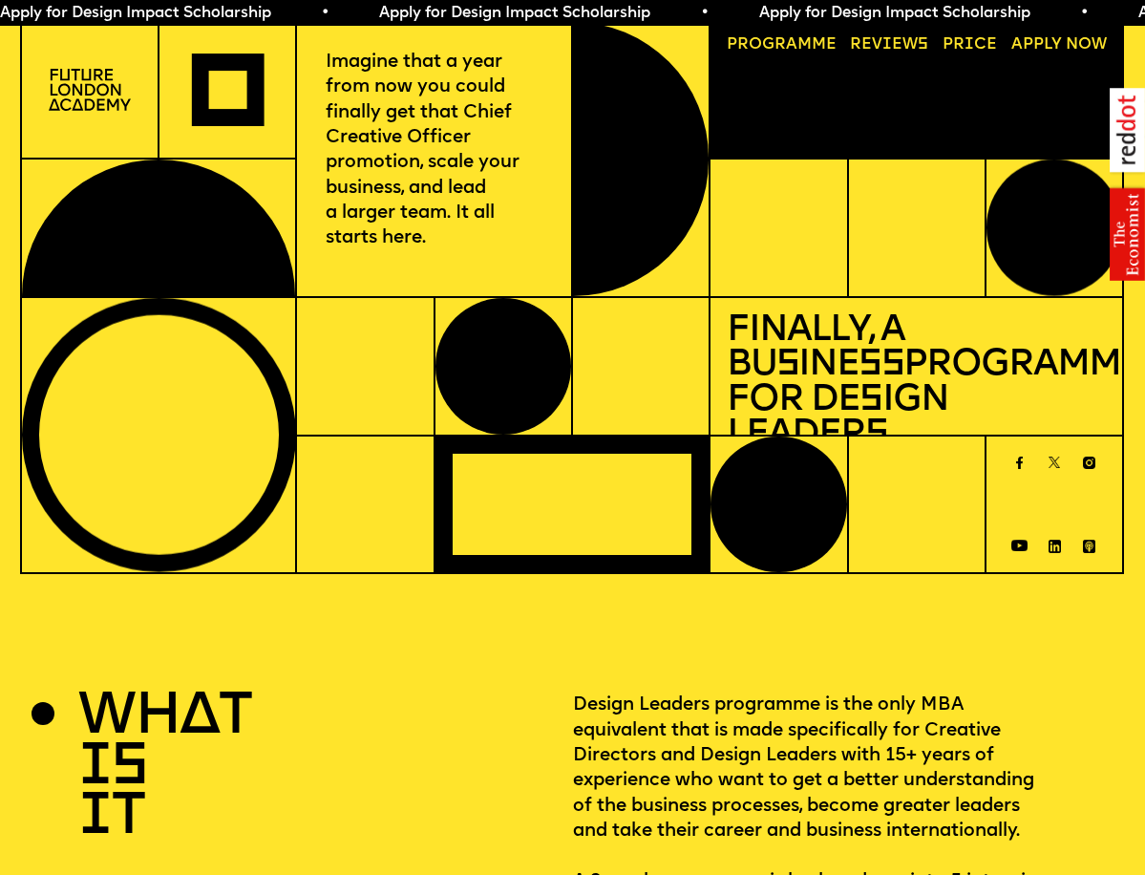
click at [776, 47] on link "Progr a mme" at bounding box center [782, 46] width 126 height 32
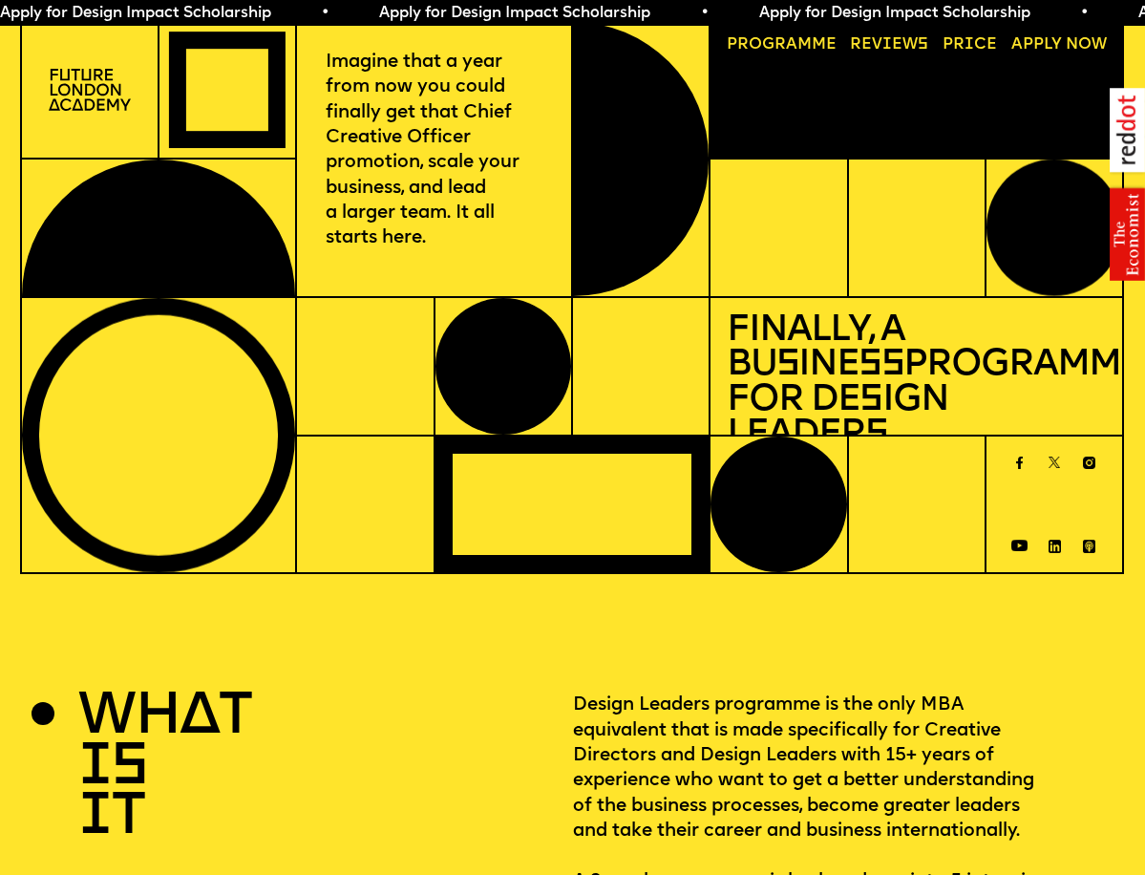
click at [901, 45] on link "Reviews" at bounding box center [889, 46] width 95 height 32
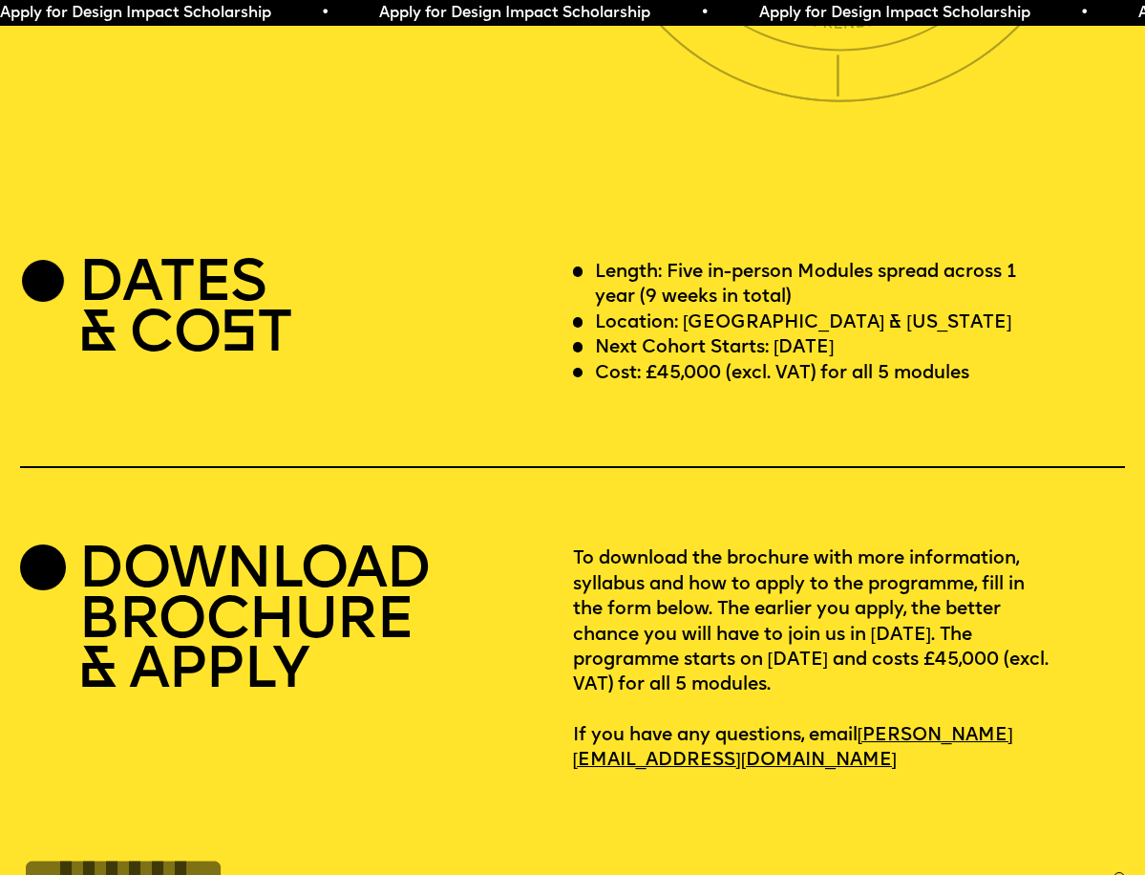
scroll to position [4373, 0]
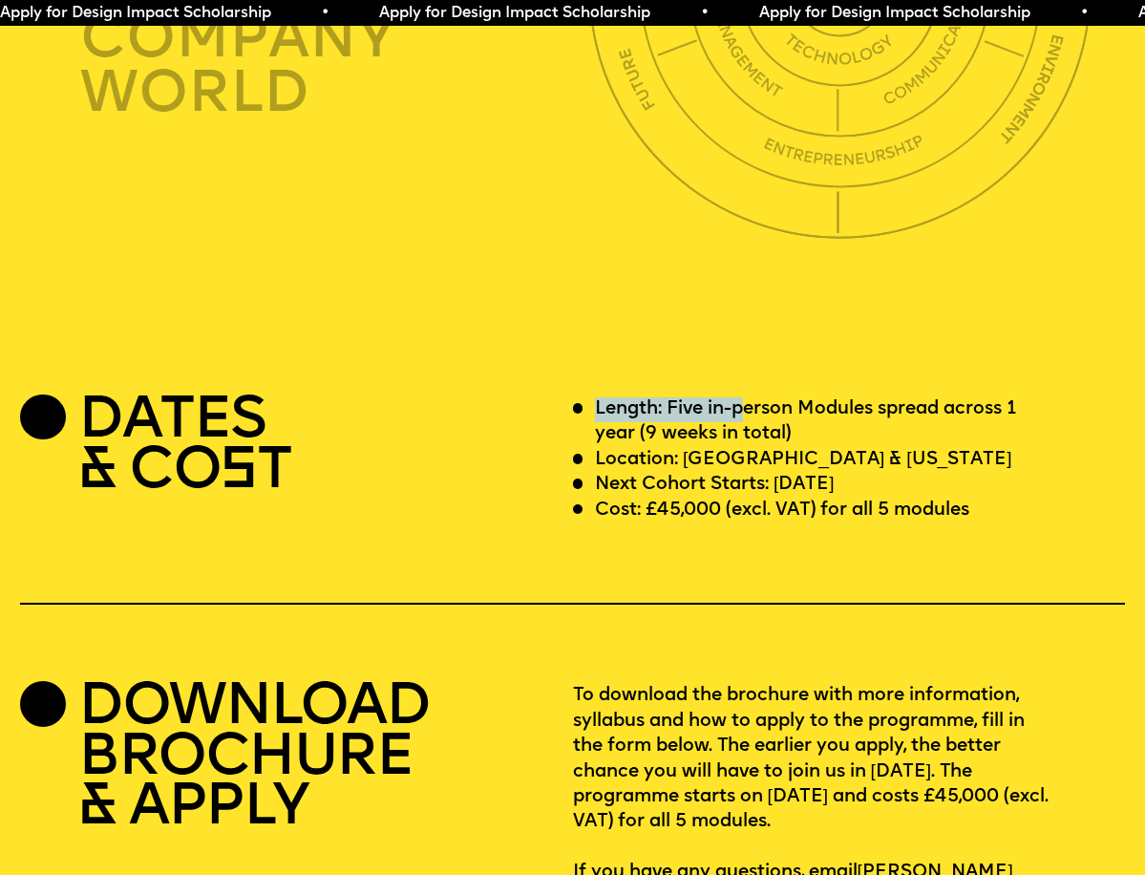
drag, startPoint x: 593, startPoint y: 371, endPoint x: 752, endPoint y: 383, distance: 159.9
click at [752, 397] on div "Length: Five in-person Modules spread across 1 year (9 weeks in total)" at bounding box center [815, 422] width 484 height 51
click at [795, 397] on p "Length: Five in-person Modules spread across 1 year (9 weeks in total)" at bounding box center [825, 422] width 461 height 51
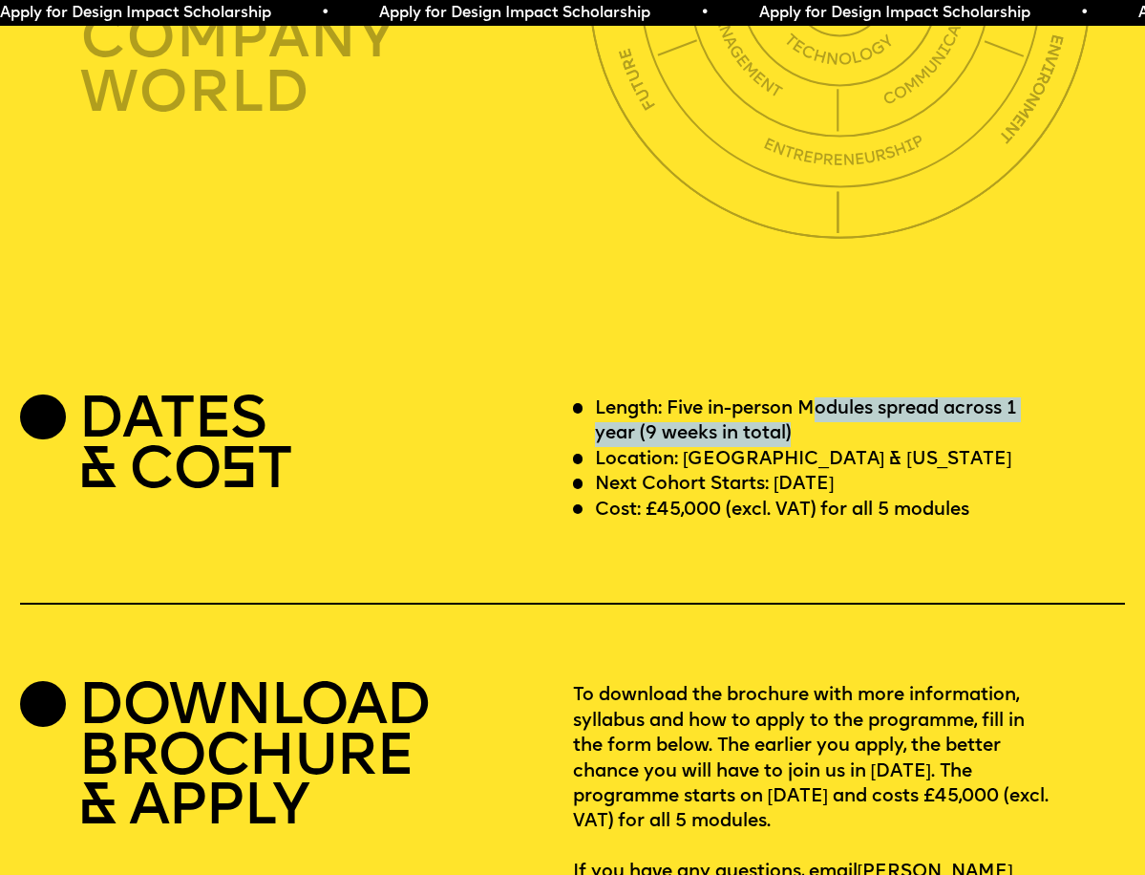
drag, startPoint x: 814, startPoint y: 374, endPoint x: 825, endPoint y: 400, distance: 27.8
click at [825, 400] on p "Length: Five in-person Modules spread across 1 year (9 weeks in total)" at bounding box center [825, 422] width 461 height 51
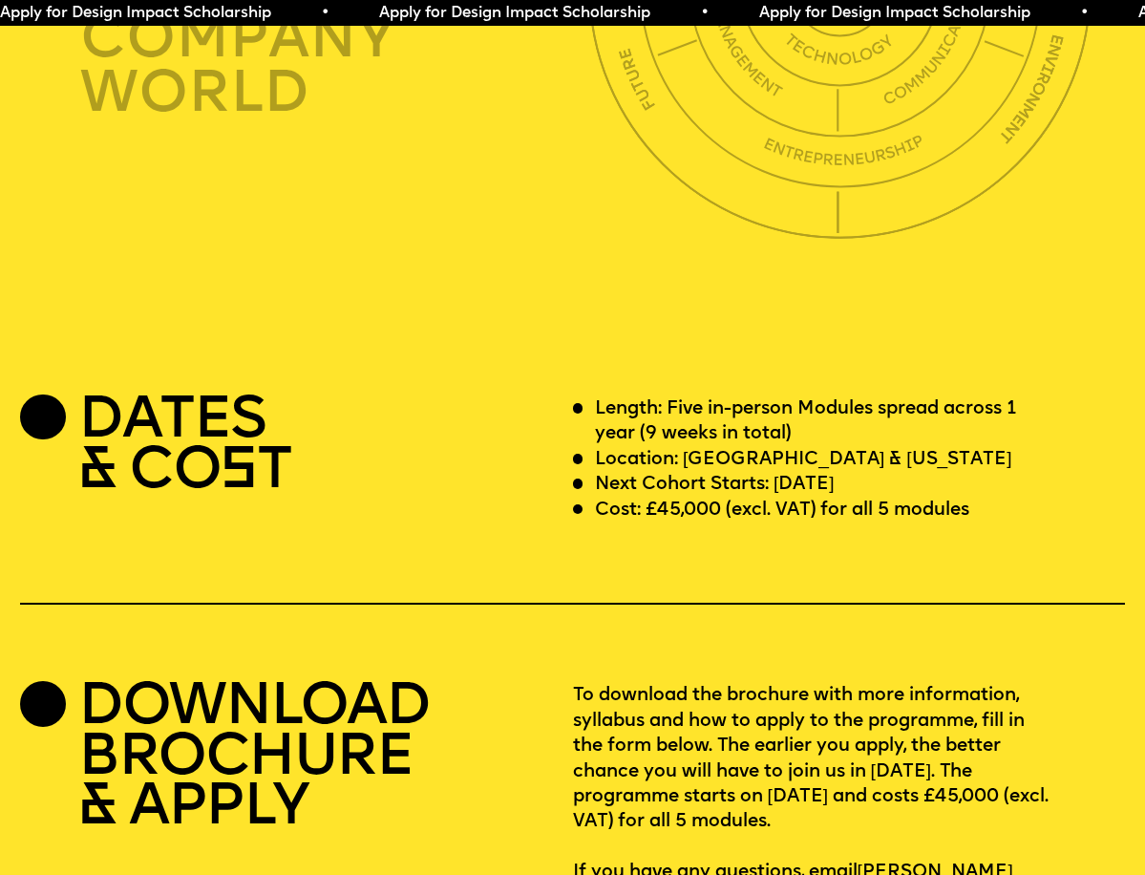
click at [806, 410] on p "Length: Five in-person Modules spread across 1 year (9 weeks in total)" at bounding box center [825, 422] width 461 height 51
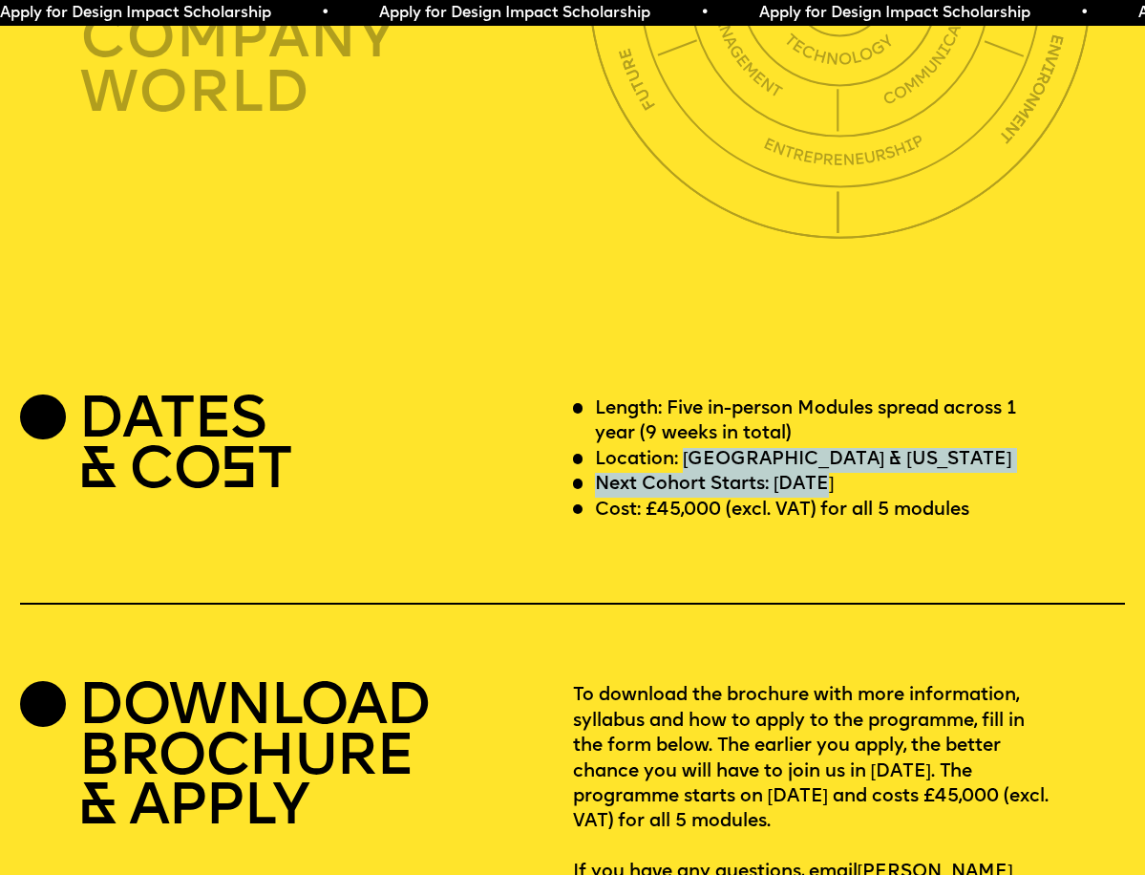
drag, startPoint x: 687, startPoint y: 432, endPoint x: 820, endPoint y: 458, distance: 135.4
click at [820, 458] on div "Length: Five in-person Modules spread across 1 year (9 weeks in total) Location…" at bounding box center [849, 460] width 553 height 126
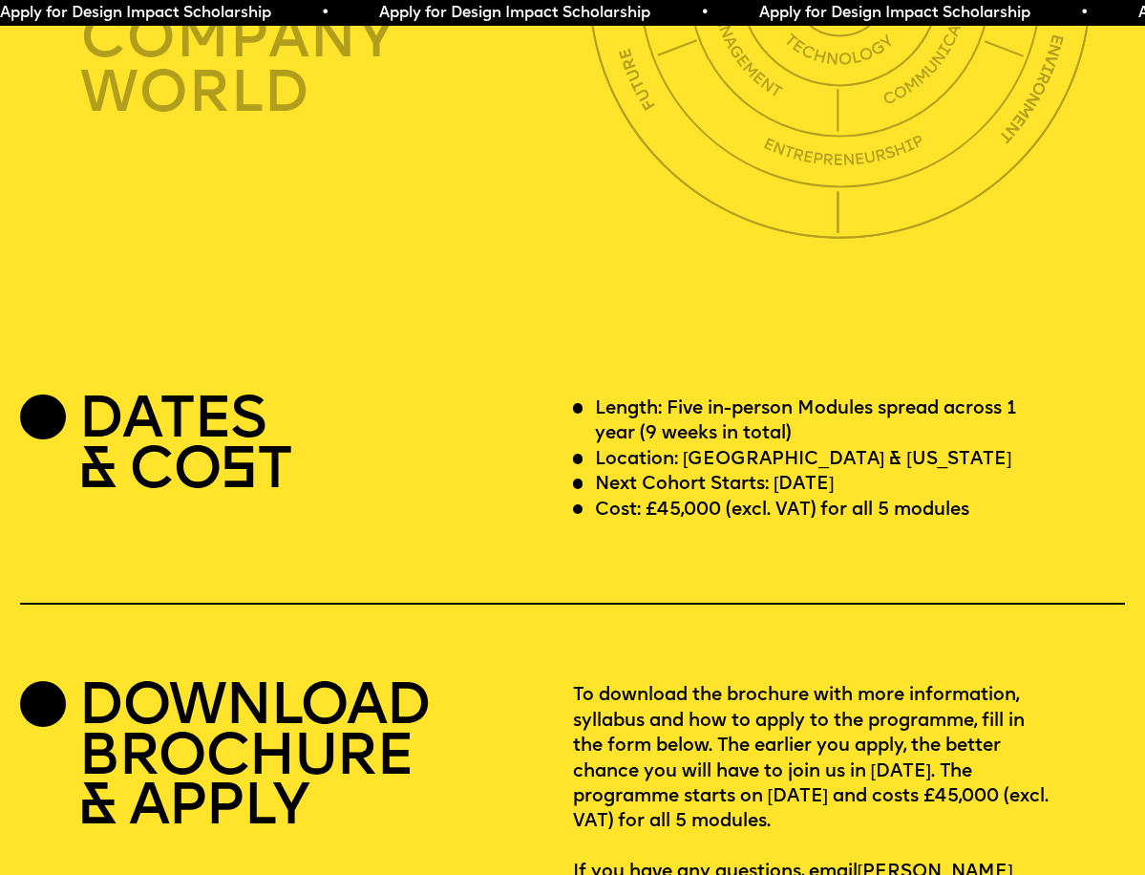
click at [818, 498] on p "Cost: £45,000 (excl. VAT) for all 5 modules" at bounding box center [782, 510] width 374 height 25
drag, startPoint x: 829, startPoint y: 477, endPoint x: 814, endPoint y: 529, distance: 53.5
click at [815, 528] on div "DATES & CO S T Length: Five in-person Modules spread across 1 year (9 weeks in …" at bounding box center [572, 654] width 1145 height 514
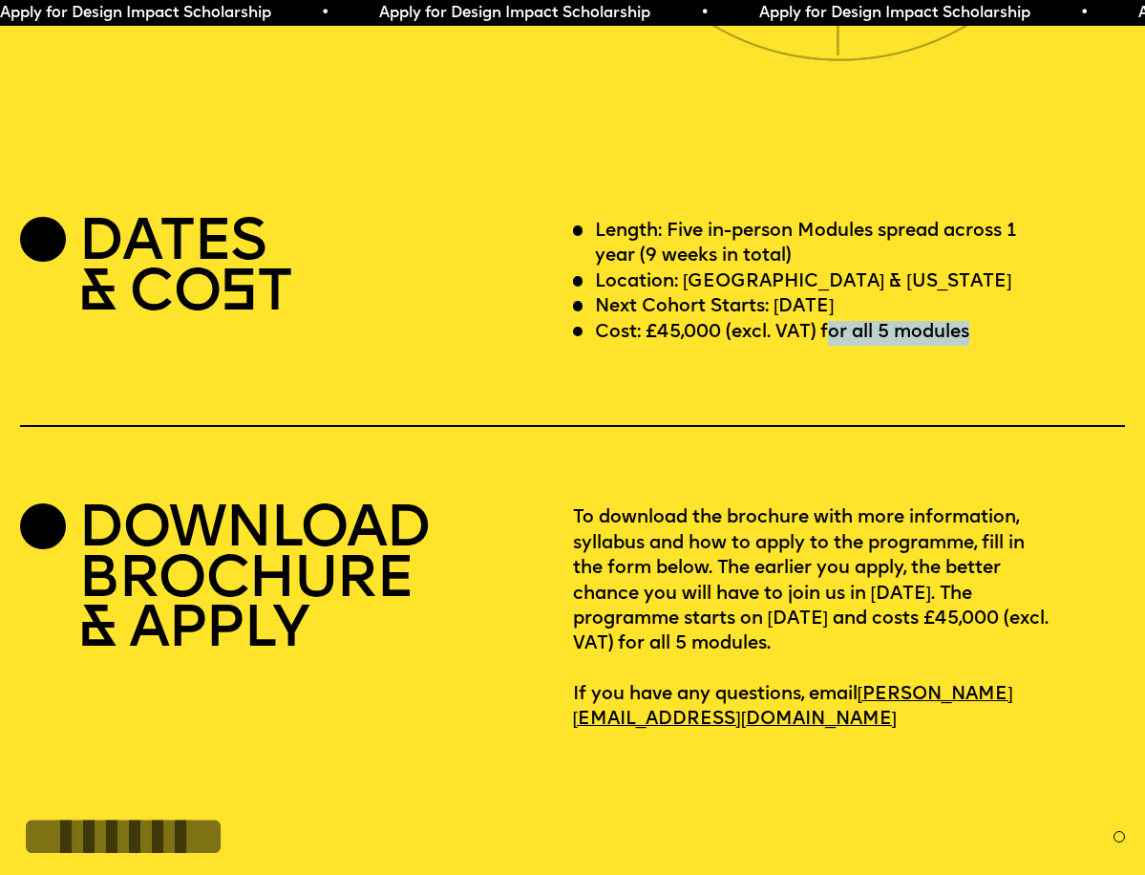
scroll to position [4554, 0]
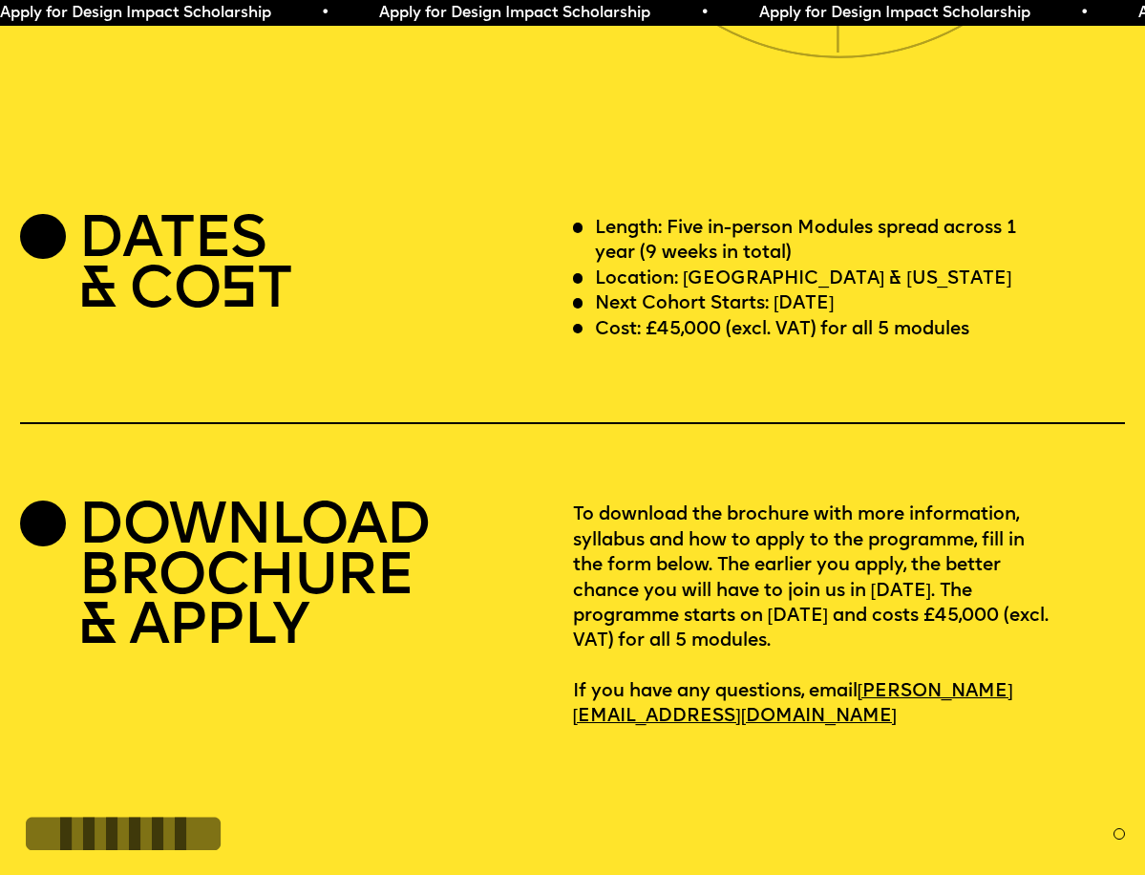
click at [835, 503] on p "To download the brochure with more information, syllabus and how to apply to th…" at bounding box center [849, 616] width 553 height 226
click at [217, 526] on h2 "DOWNLOAD BROCHURE & APPLY" at bounding box center [253, 578] width 350 height 151
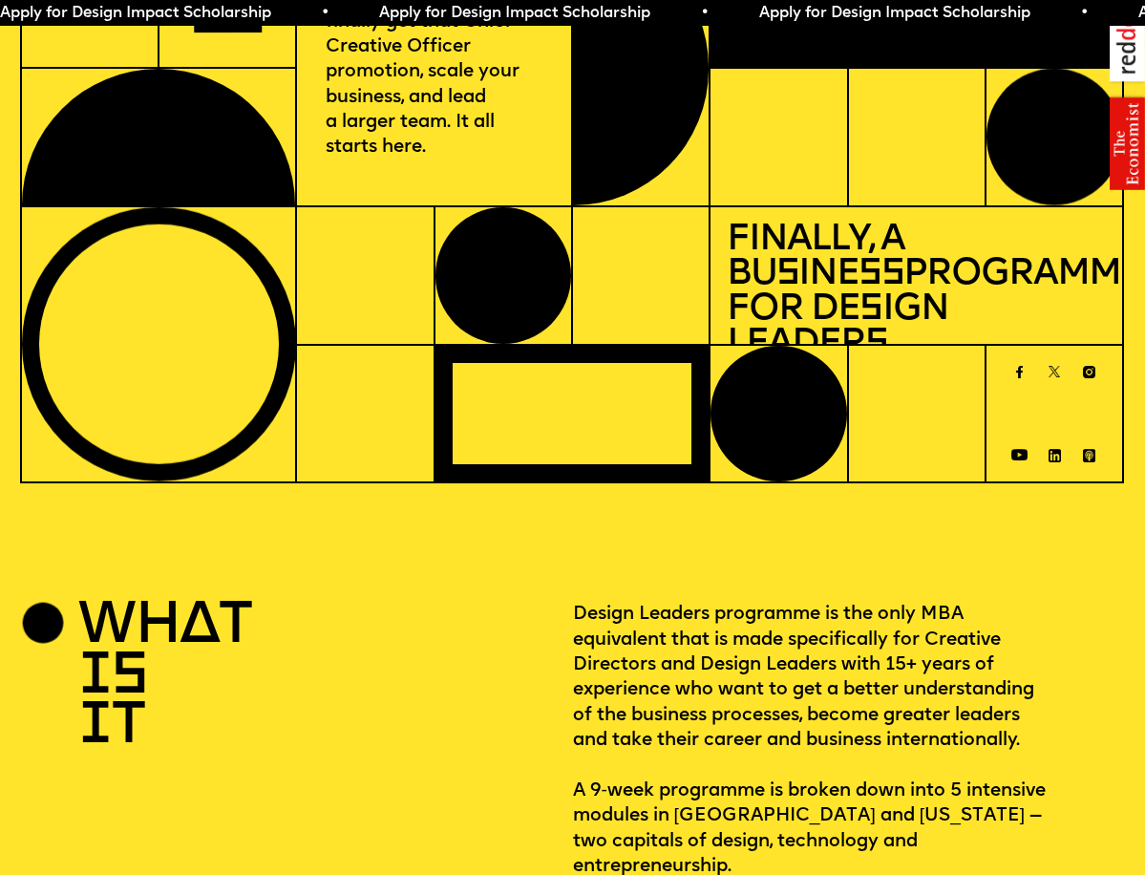
scroll to position [0, 0]
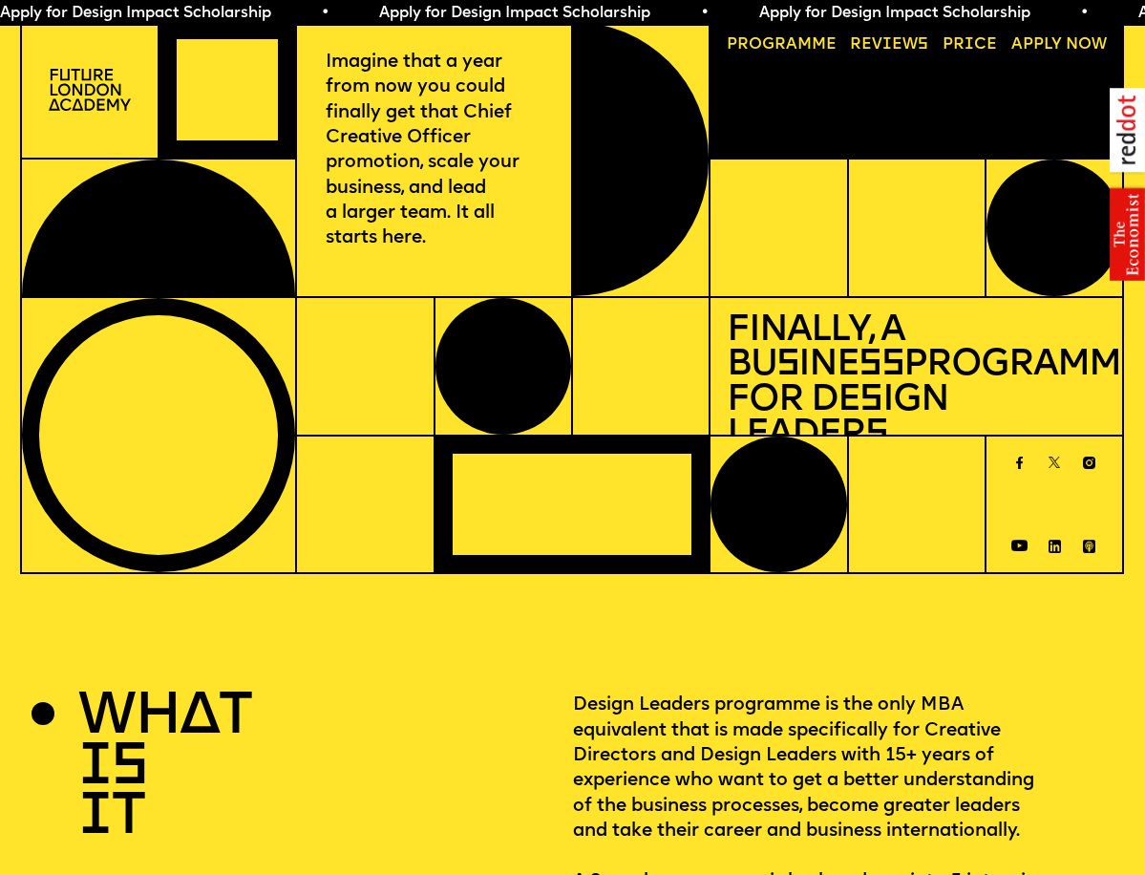
click at [84, 104] on img at bounding box center [90, 90] width 82 height 42
click at [99, 90] on img at bounding box center [90, 90] width 82 height 42
click at [192, 99] on div at bounding box center [227, 90] width 136 height 137
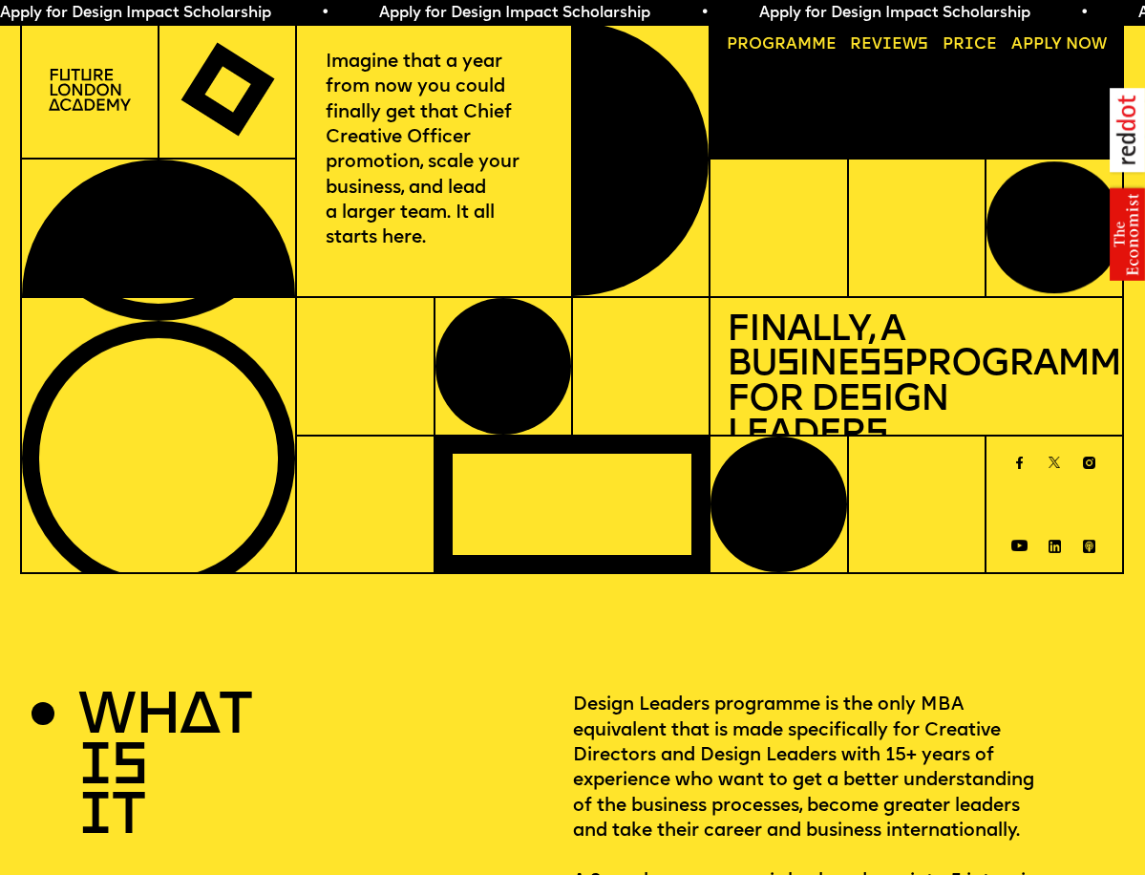
click at [396, 132] on p "Imagine that a year from now you could finally get that Chief Creative Officer …" at bounding box center [434, 151] width 217 height 201
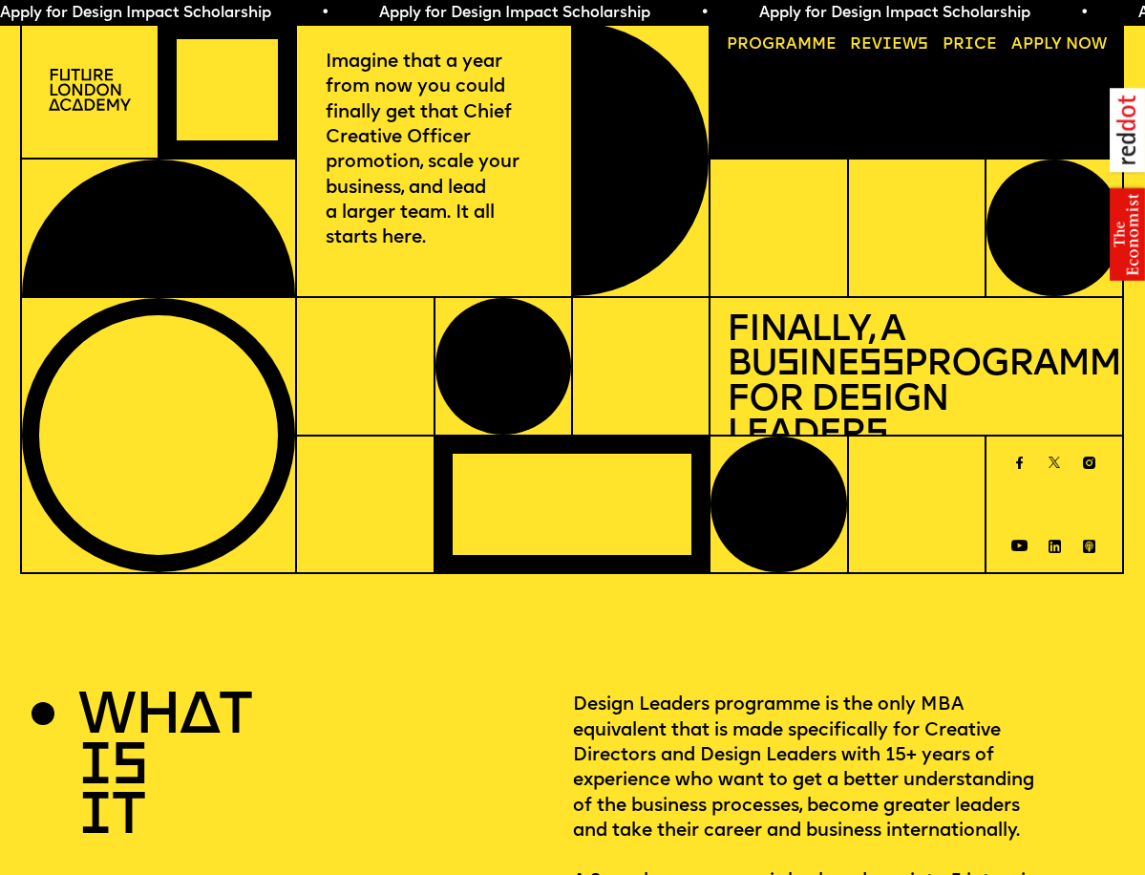
click at [772, 39] on link "Progr a mme" at bounding box center [782, 46] width 126 height 32
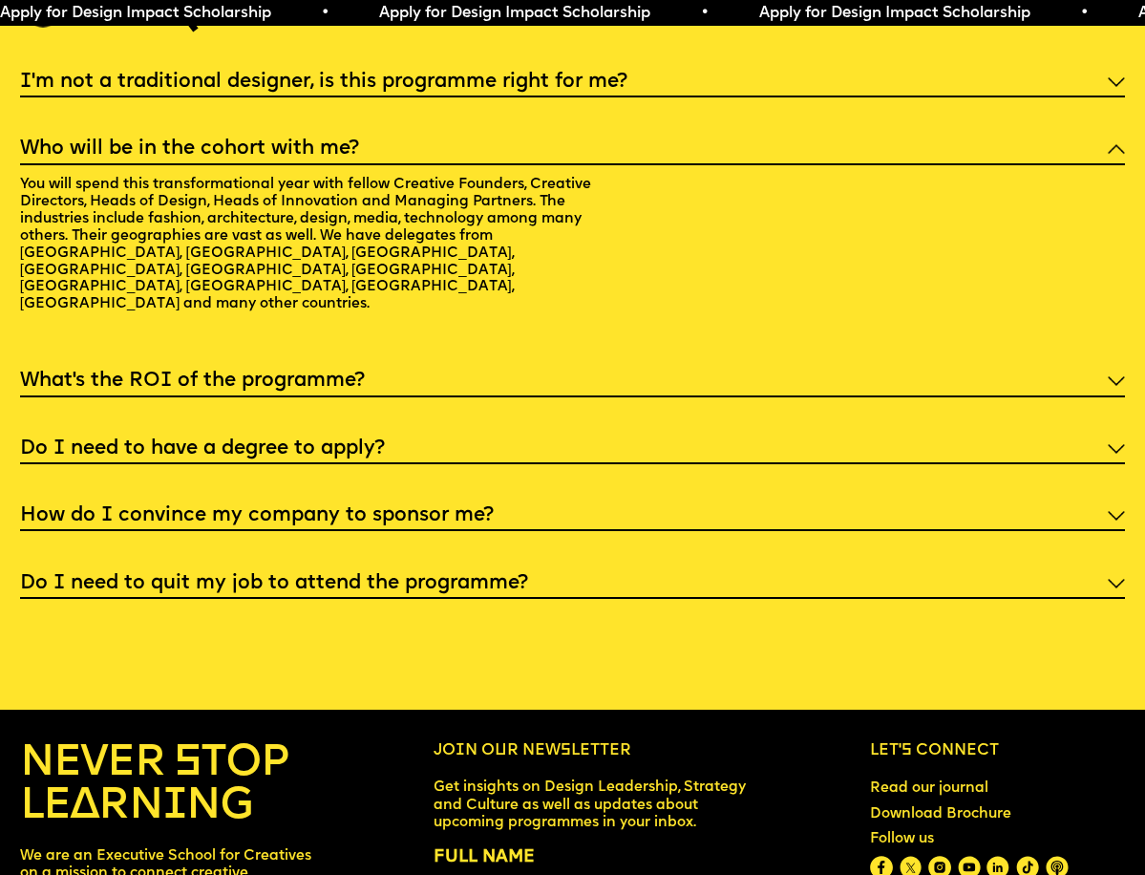
scroll to position [6332, 0]
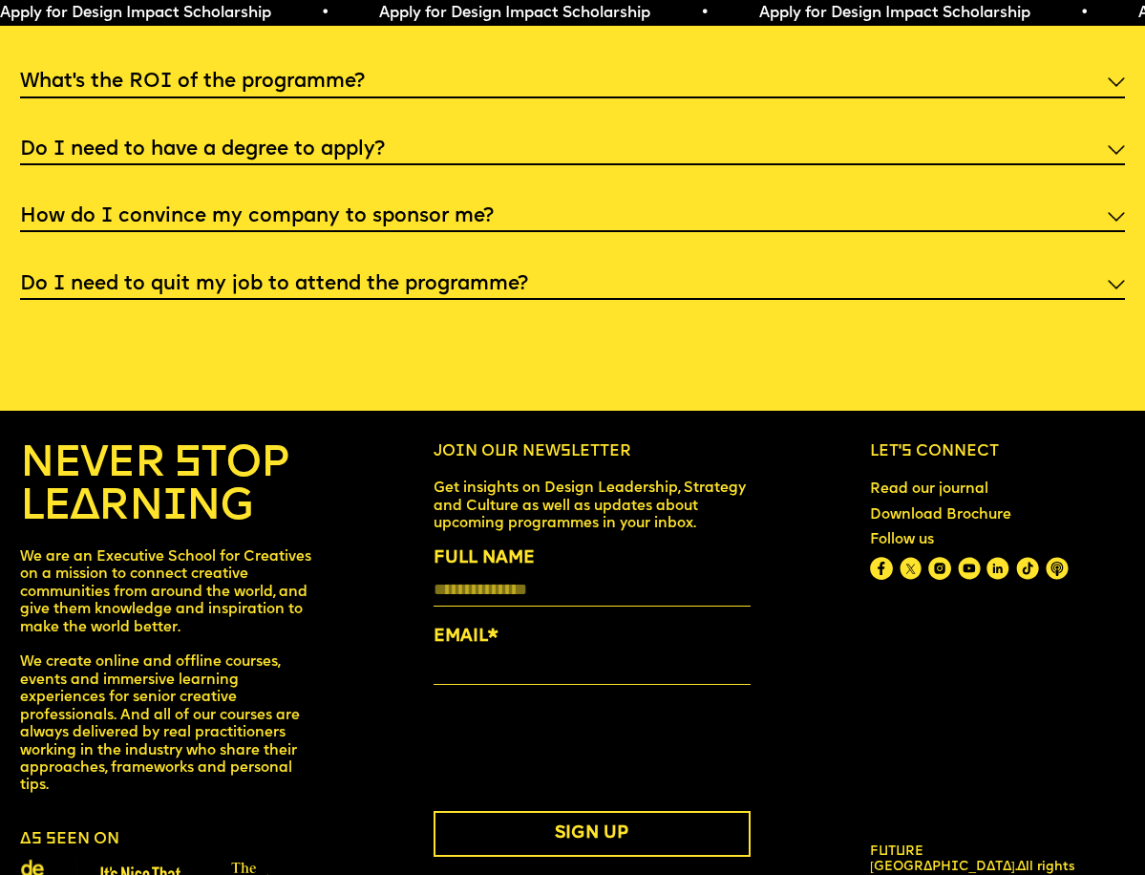
click at [137, 443] on h4 "NEVER STOP LEARNING" at bounding box center [167, 486] width 294 height 87
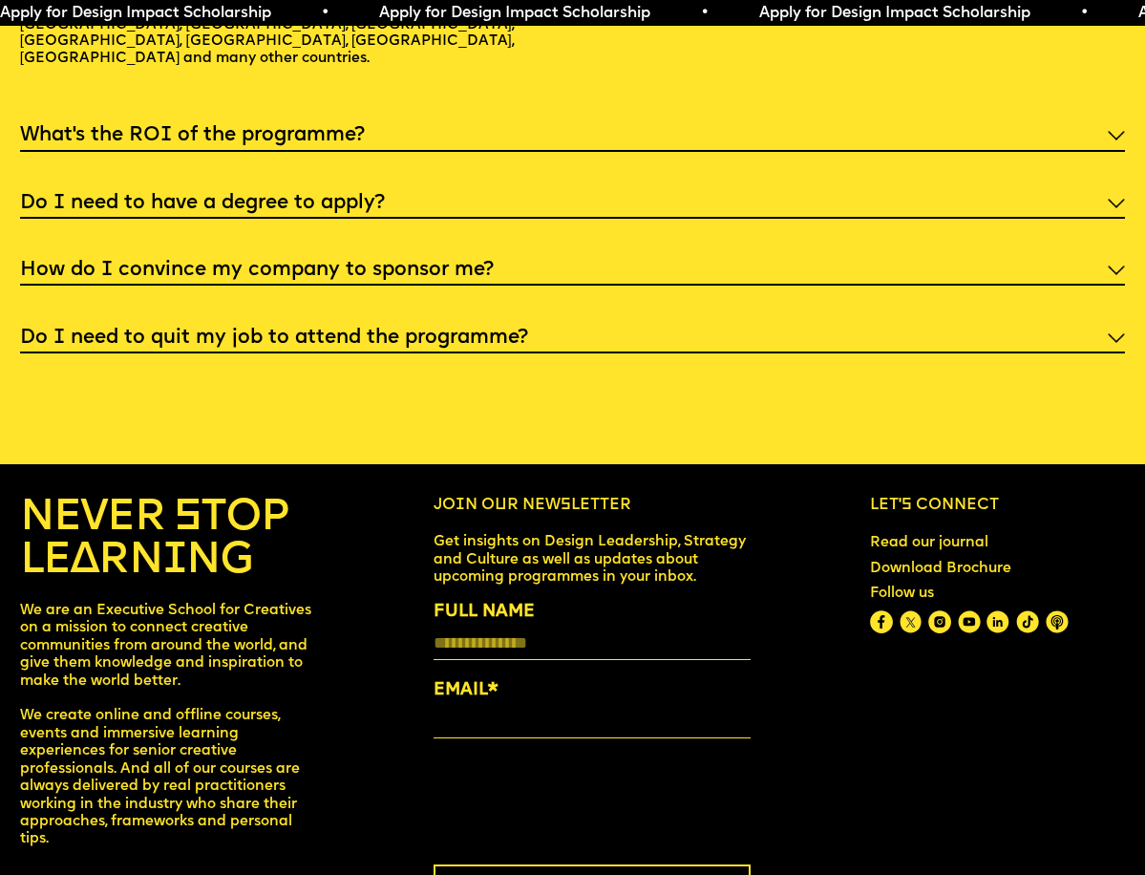
scroll to position [6256, 0]
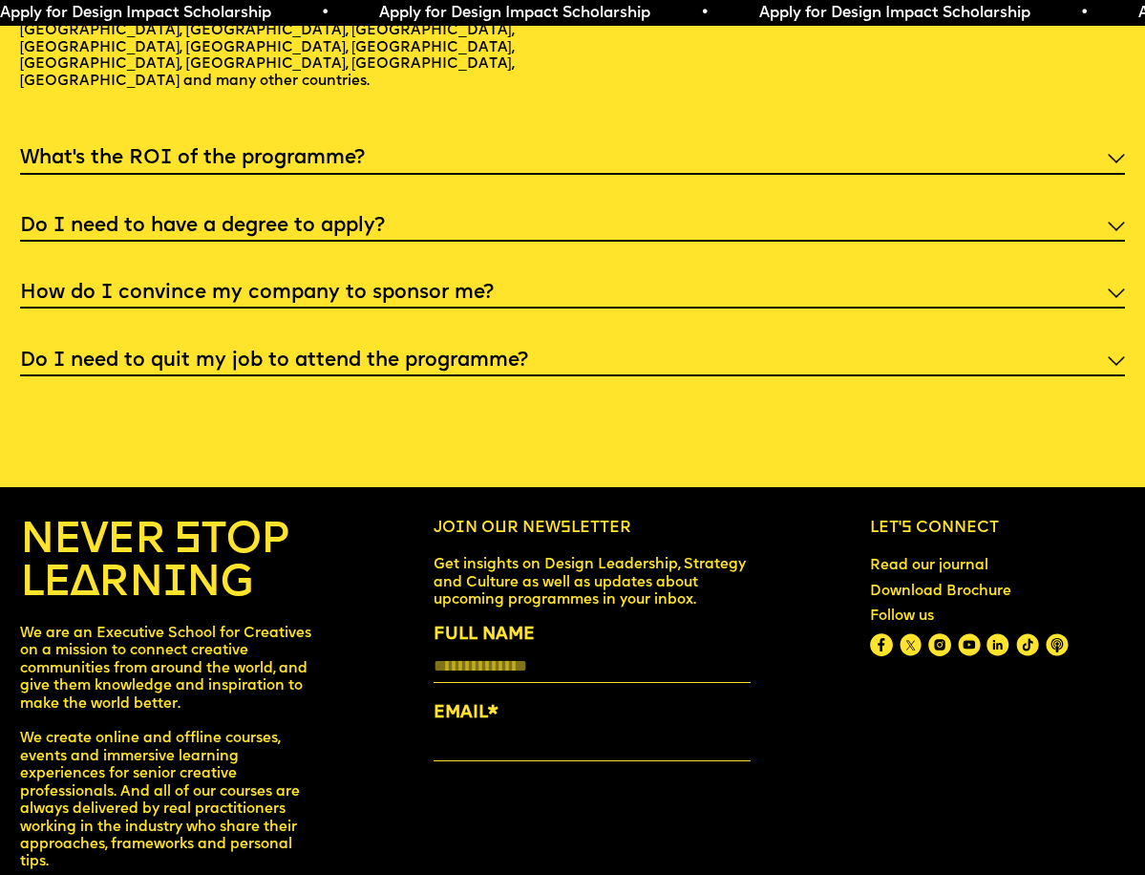
click at [201, 343] on div "Do I need to quit my job to attend the programme?" at bounding box center [572, 359] width 1105 height 32
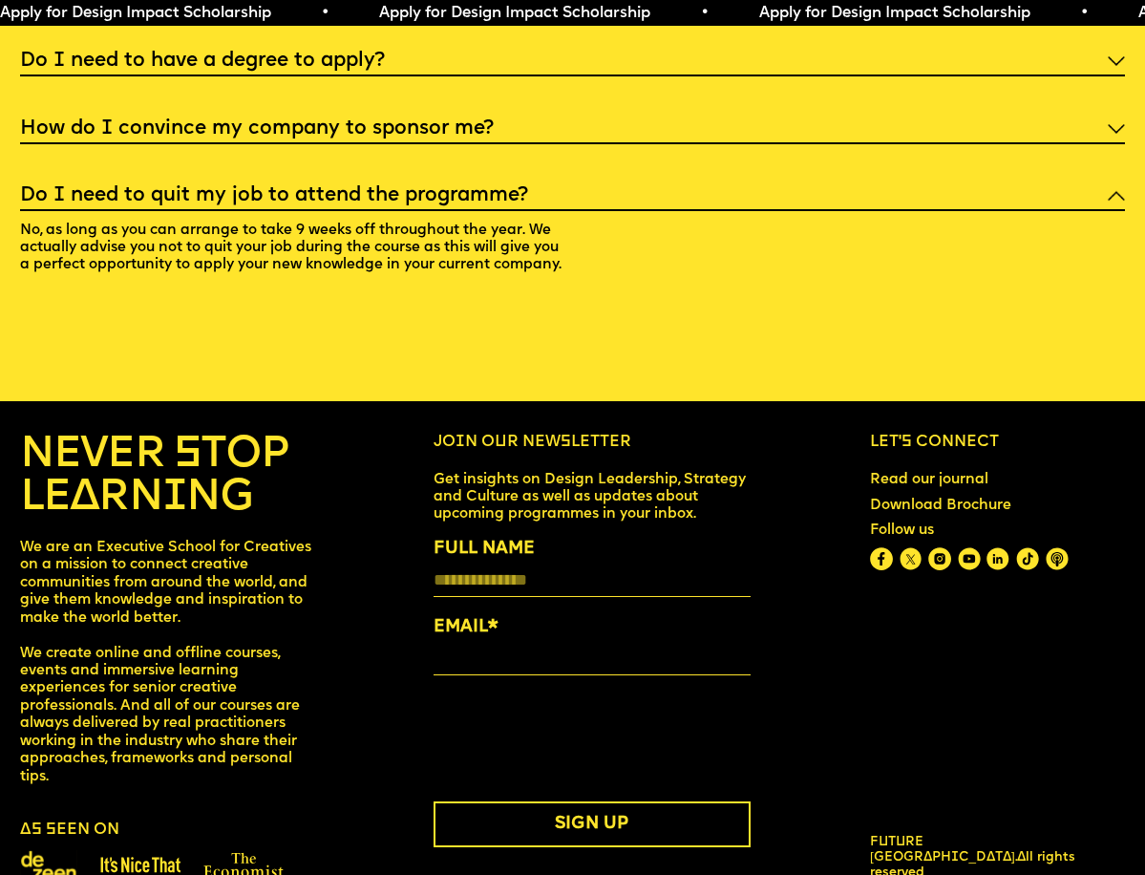
click at [529, 243] on p "No, as long as you can arrange to take 9 weeks off throughout the year. We actu…" at bounding box center [306, 250] width 572 height 79
click at [920, 496] on link "Download Brochure" at bounding box center [941, 505] width 158 height 33
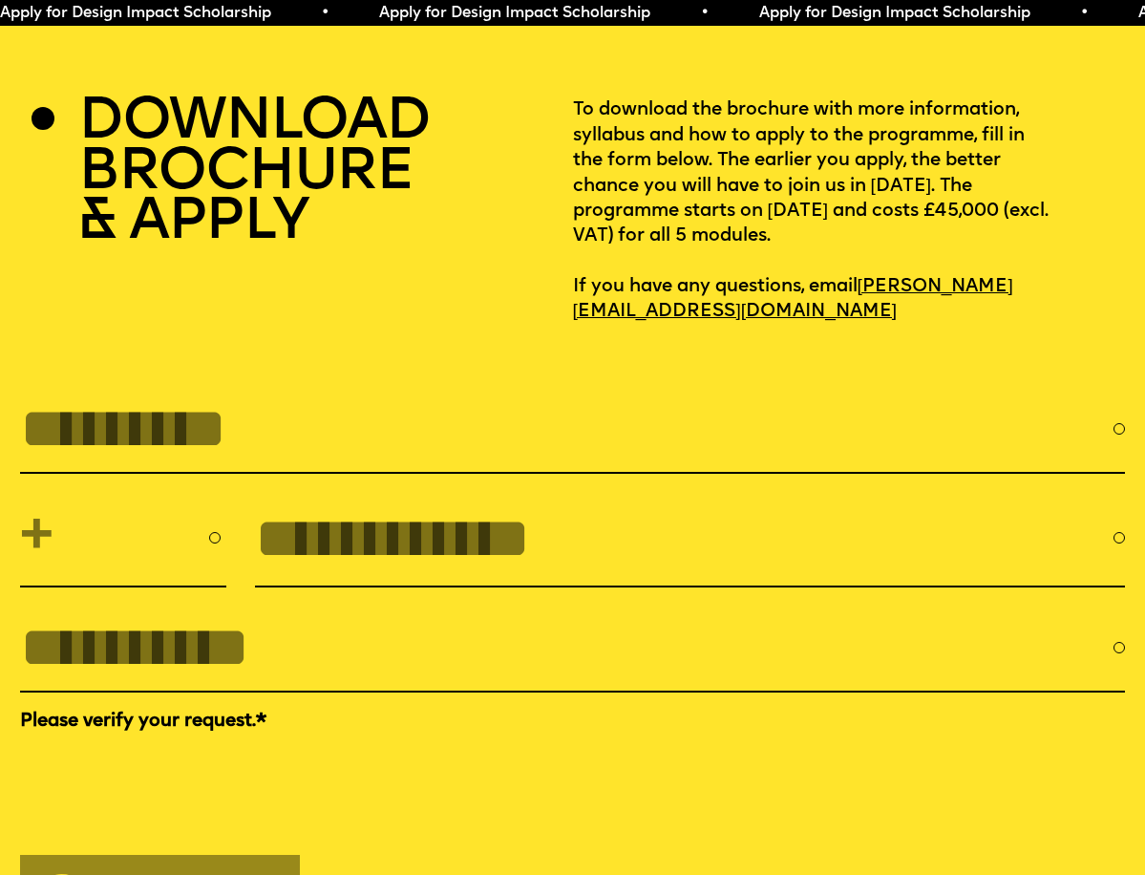
scroll to position [4948, 0]
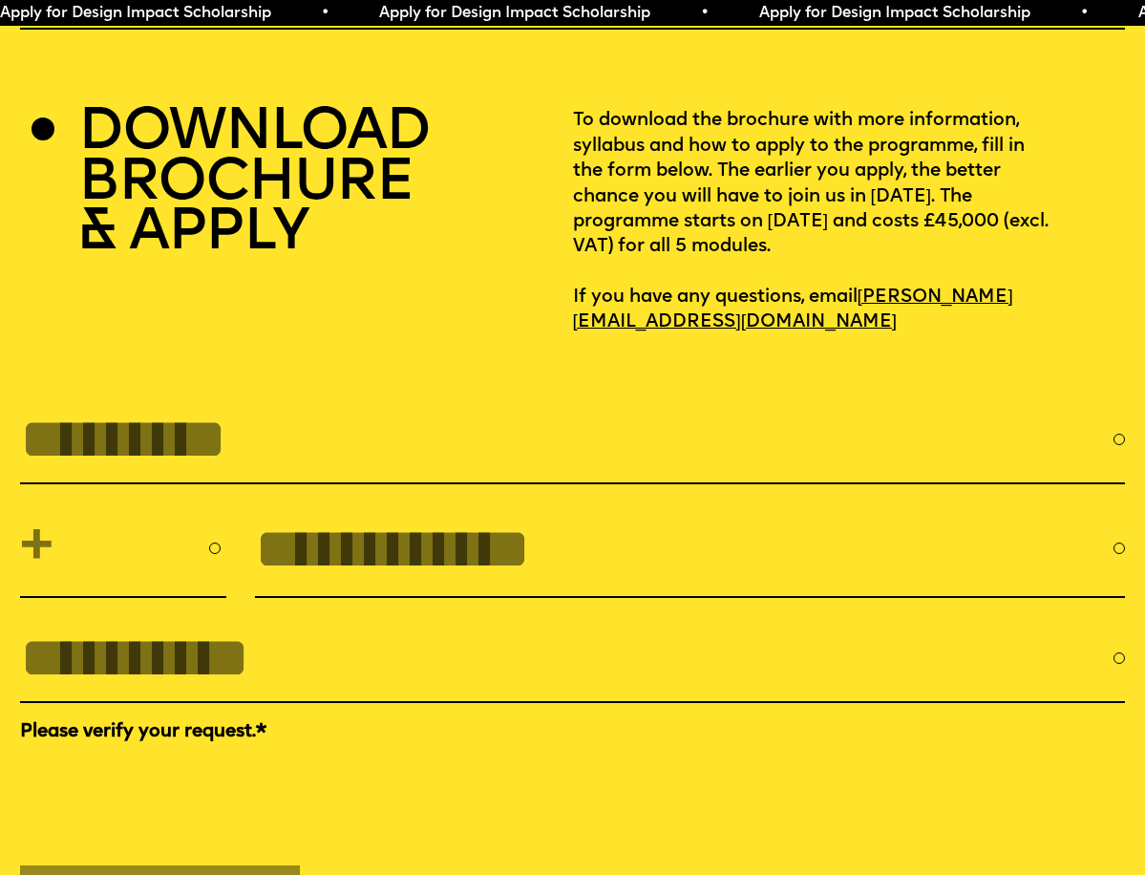
click at [319, 159] on h2 "DOWNLOAD BROCHURE & APPLY" at bounding box center [253, 184] width 350 height 151
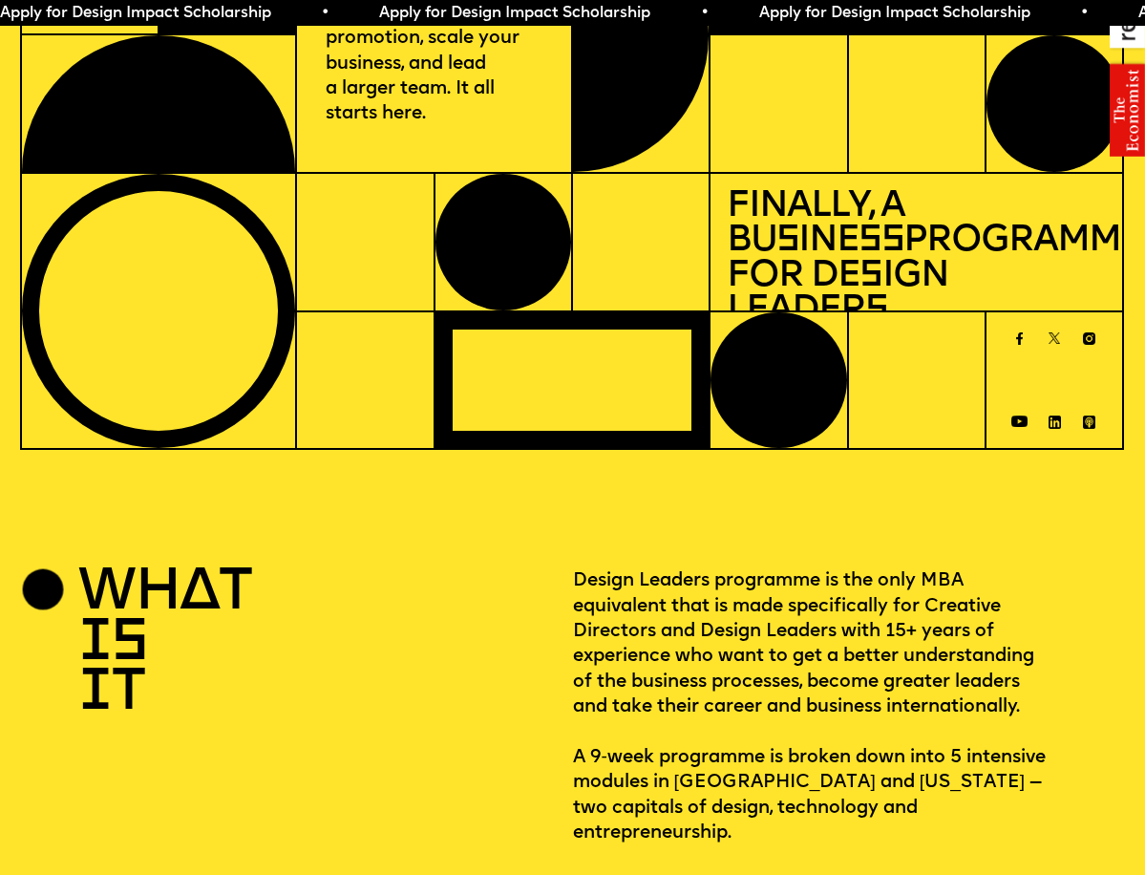
scroll to position [0, 0]
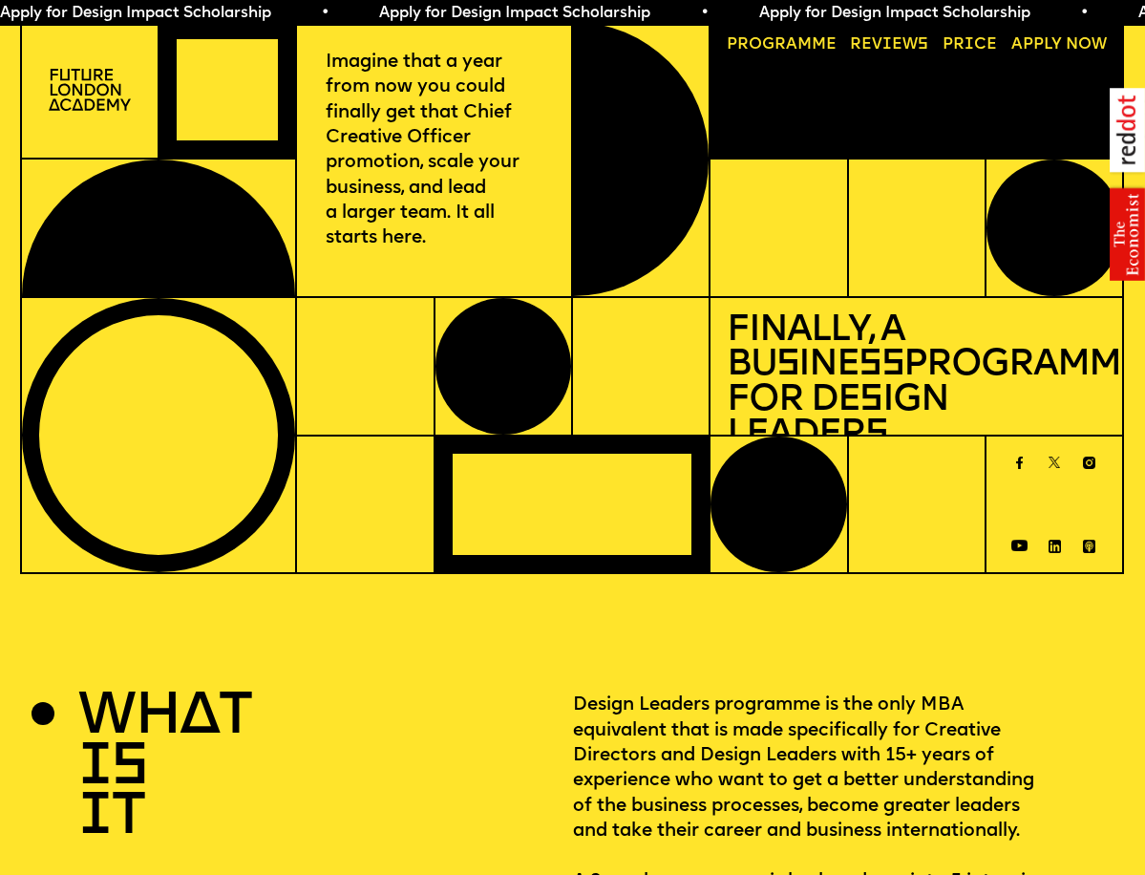
click at [388, 123] on p "Imagine that a year from now you could finally get that Chief Creative Officer …" at bounding box center [434, 151] width 217 height 201
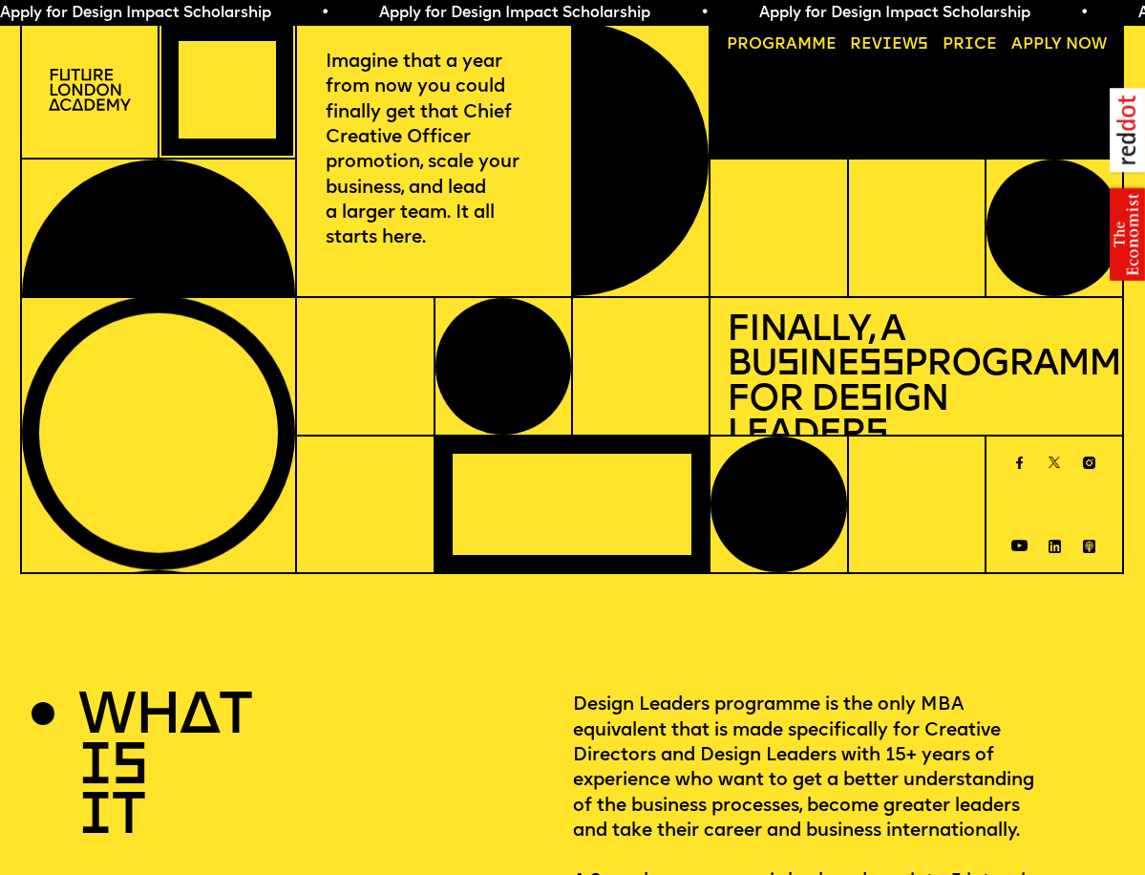
click at [119, 105] on img at bounding box center [90, 90] width 82 height 42
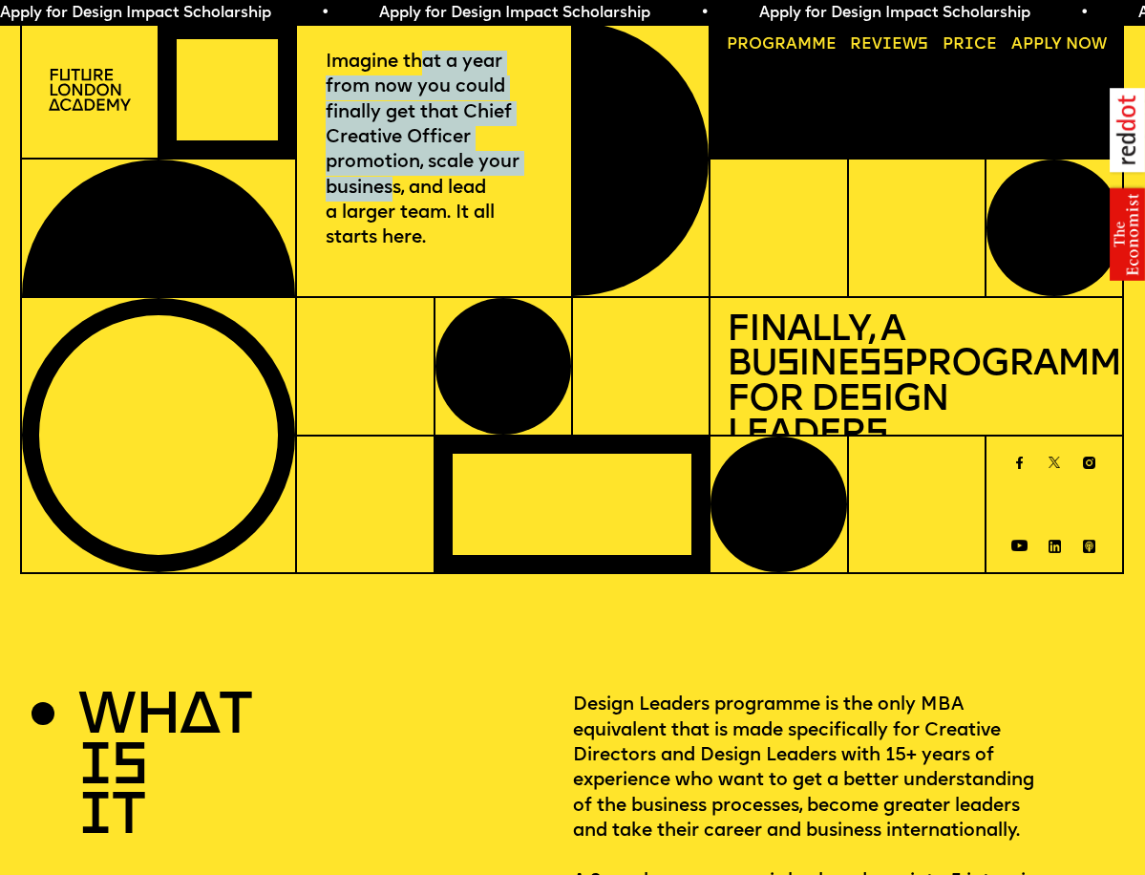
drag, startPoint x: 422, startPoint y: 59, endPoint x: 396, endPoint y: 193, distance: 136.1
click at [399, 185] on p "Imagine that a year from now you could finally get that Chief Creative Officer …" at bounding box center [434, 151] width 217 height 201
